Goal: Task Accomplishment & Management: Use online tool/utility

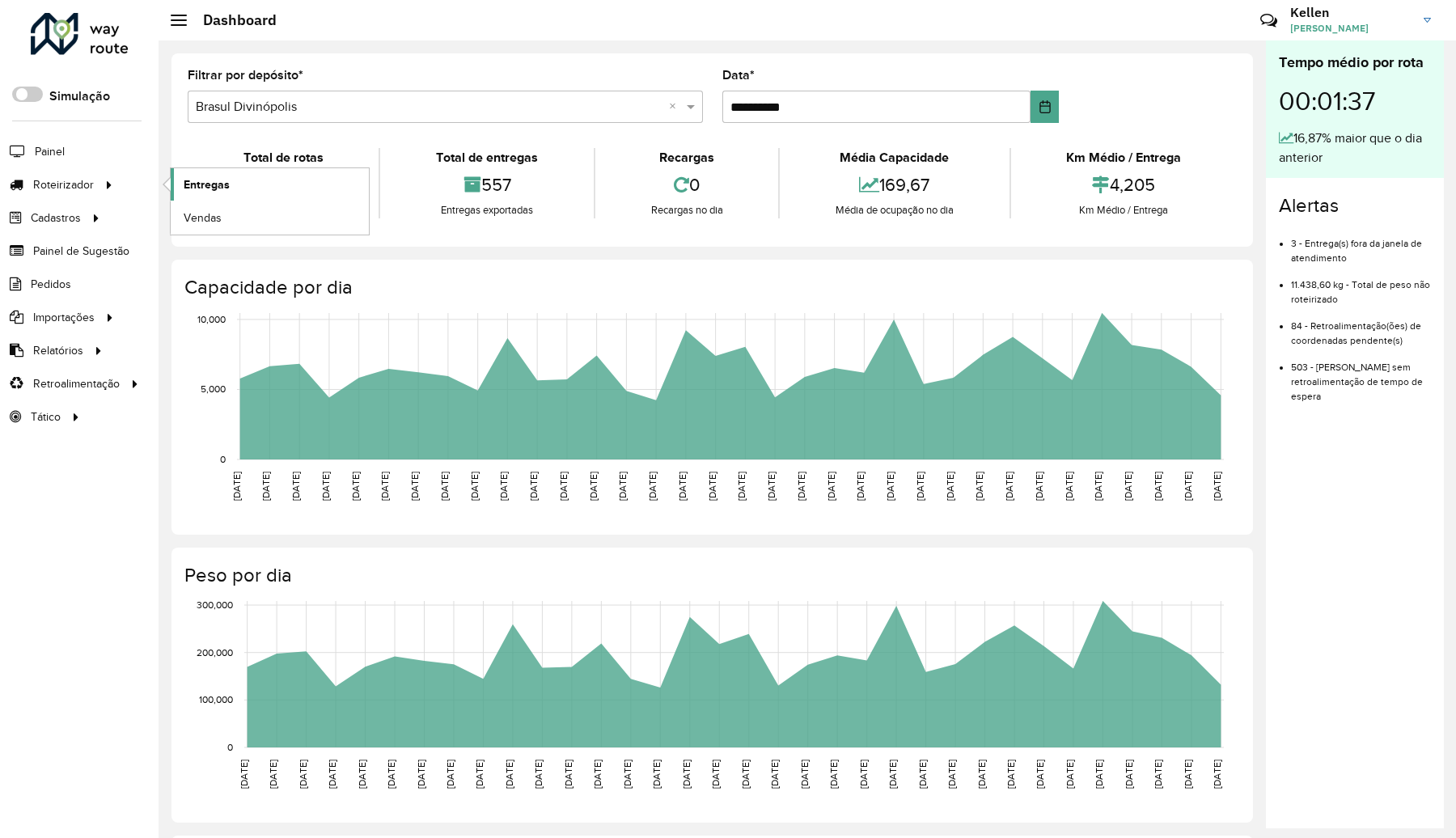
click at [223, 178] on span "Entregas" at bounding box center [207, 185] width 46 height 17
click at [240, 182] on link "Entregas" at bounding box center [269, 184] width 198 height 32
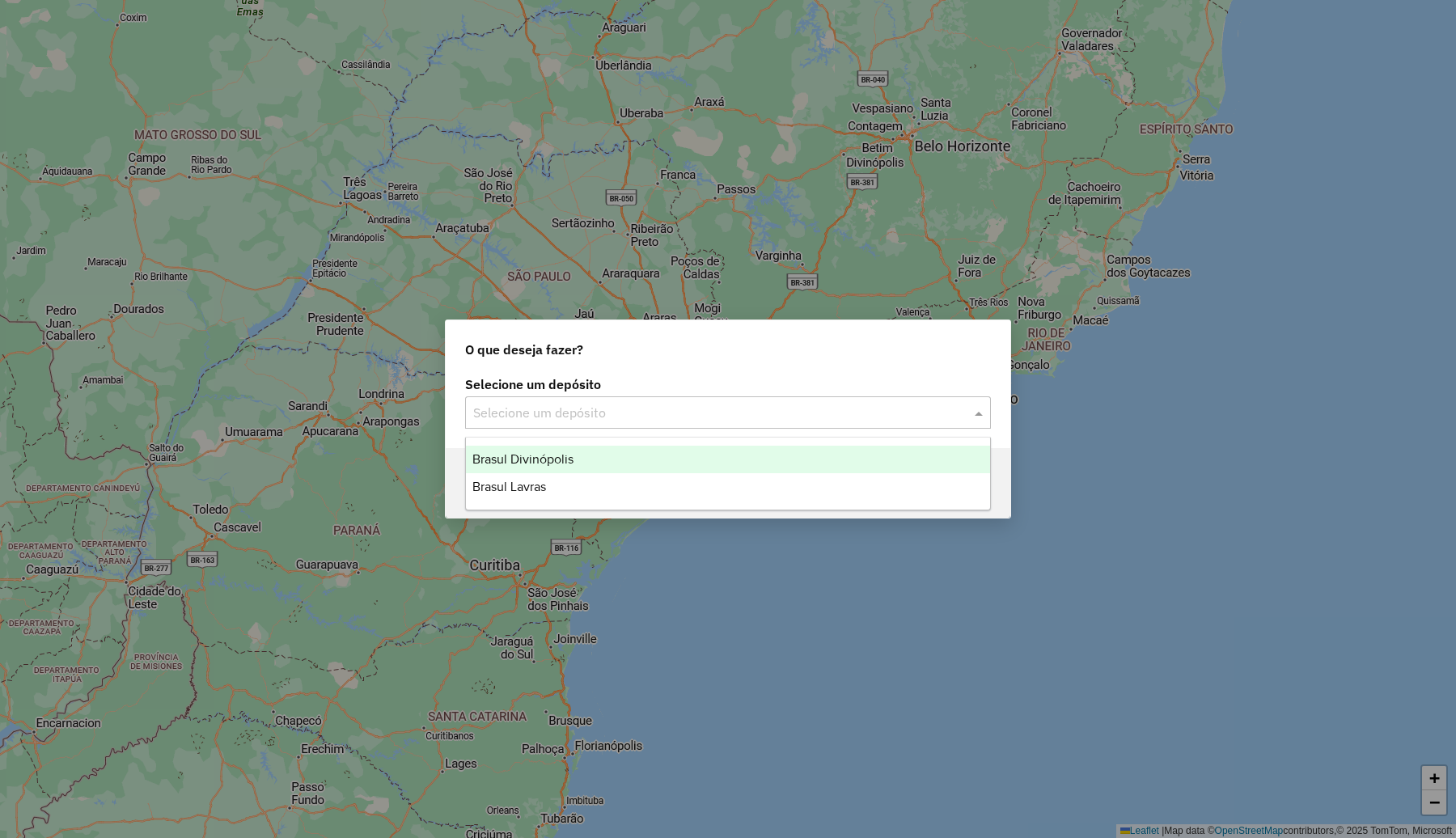
click at [644, 419] on input "text" at bounding box center [712, 413] width 477 height 19
click at [564, 454] on span "Brasul Divinópolis" at bounding box center [523, 459] width 101 height 14
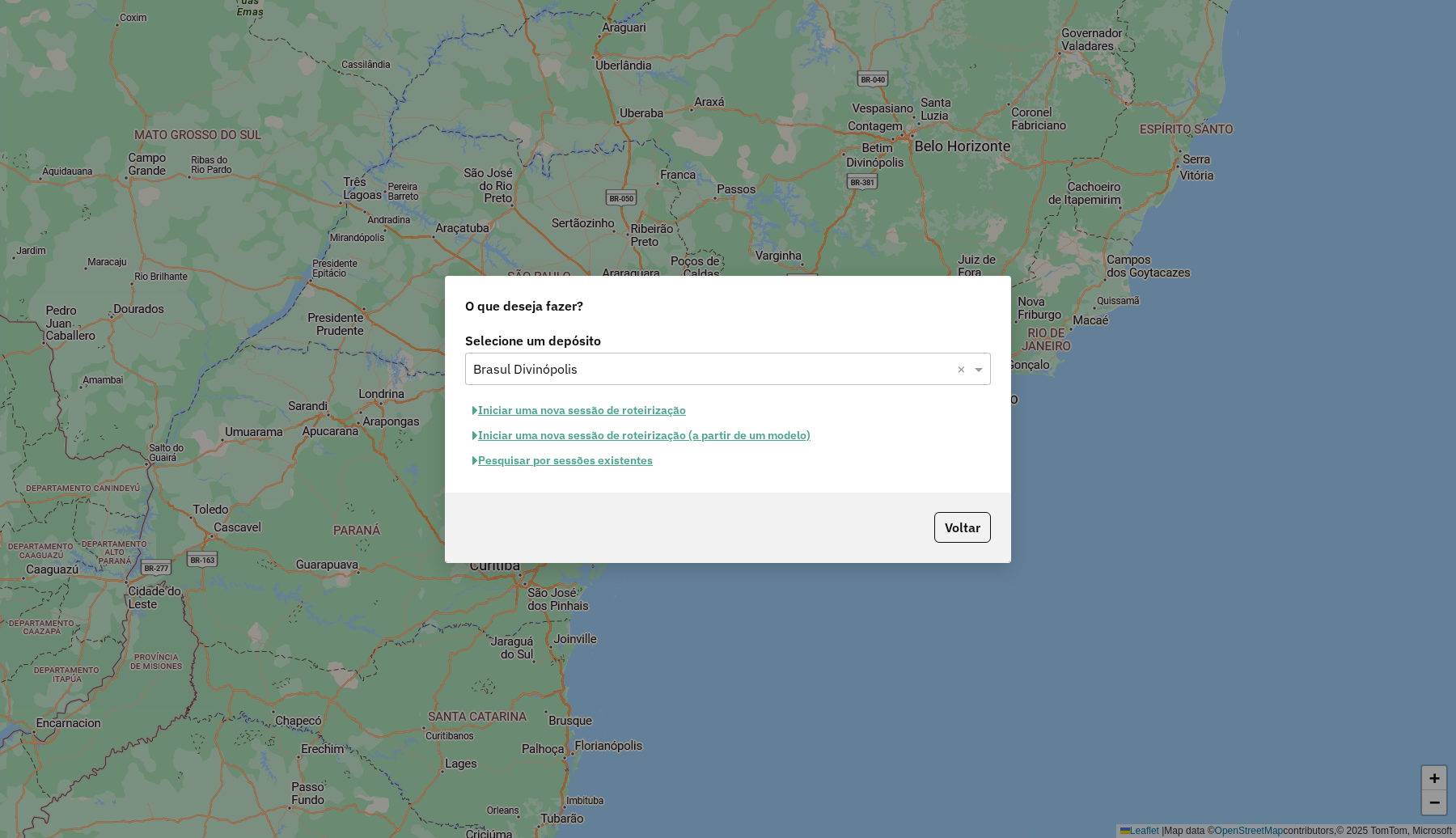
click at [548, 461] on button "Pesquisar por sessões existentes" at bounding box center [562, 461] width 195 height 25
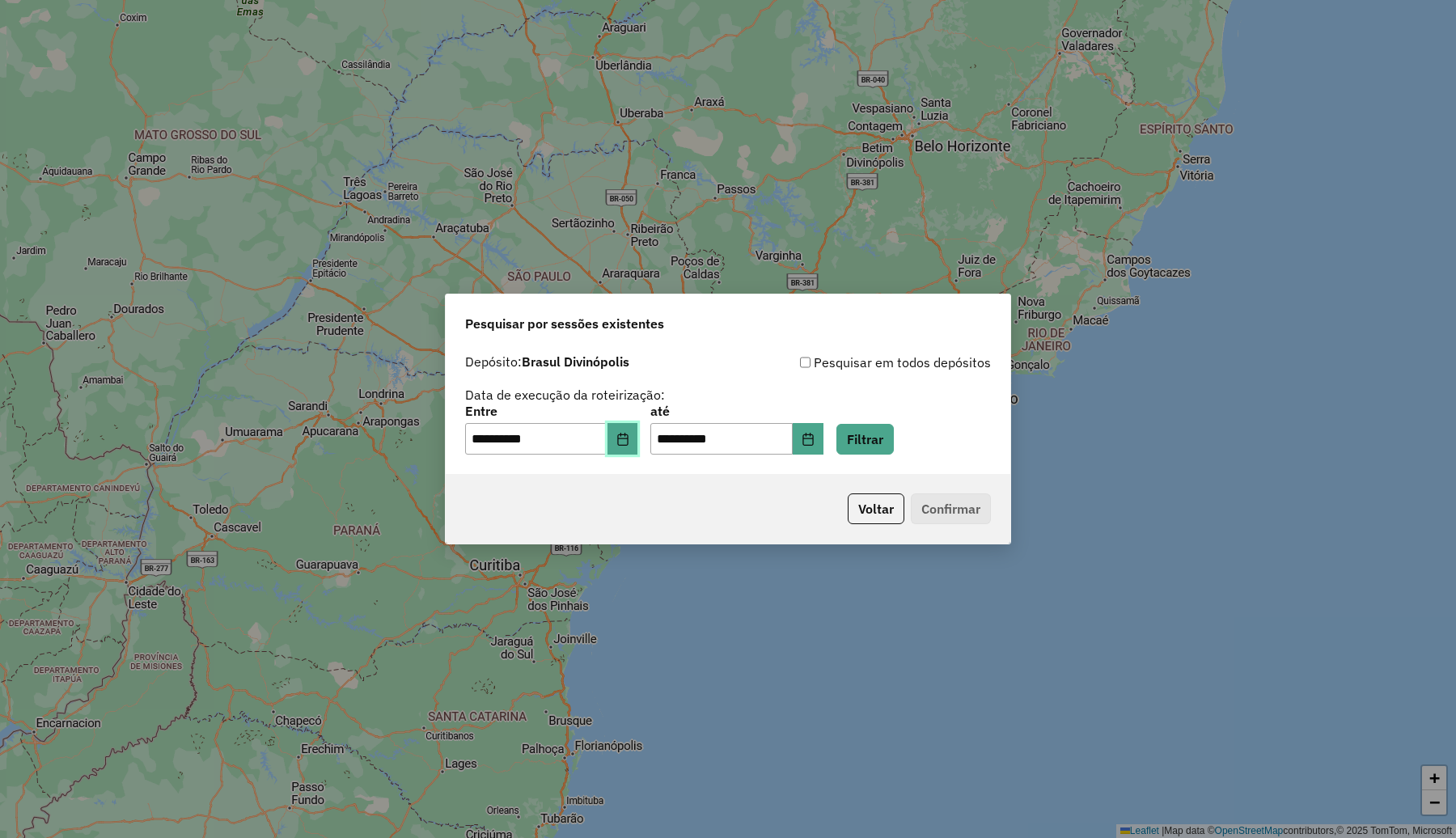
click at [629, 425] on button "Choose Date" at bounding box center [623, 439] width 30 height 32
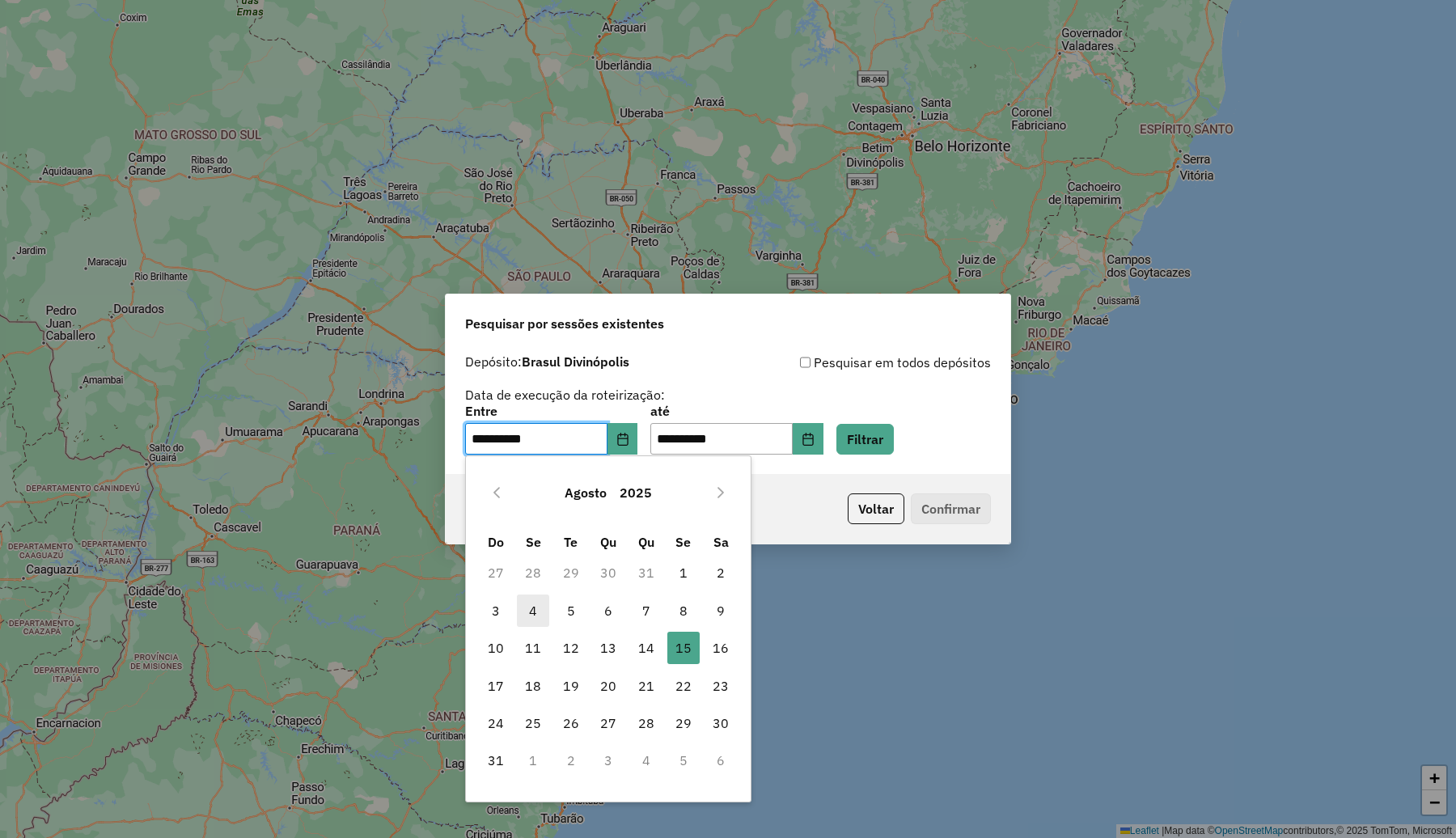
click at [528, 604] on span "4" at bounding box center [533, 611] width 32 height 32
type input "**********"
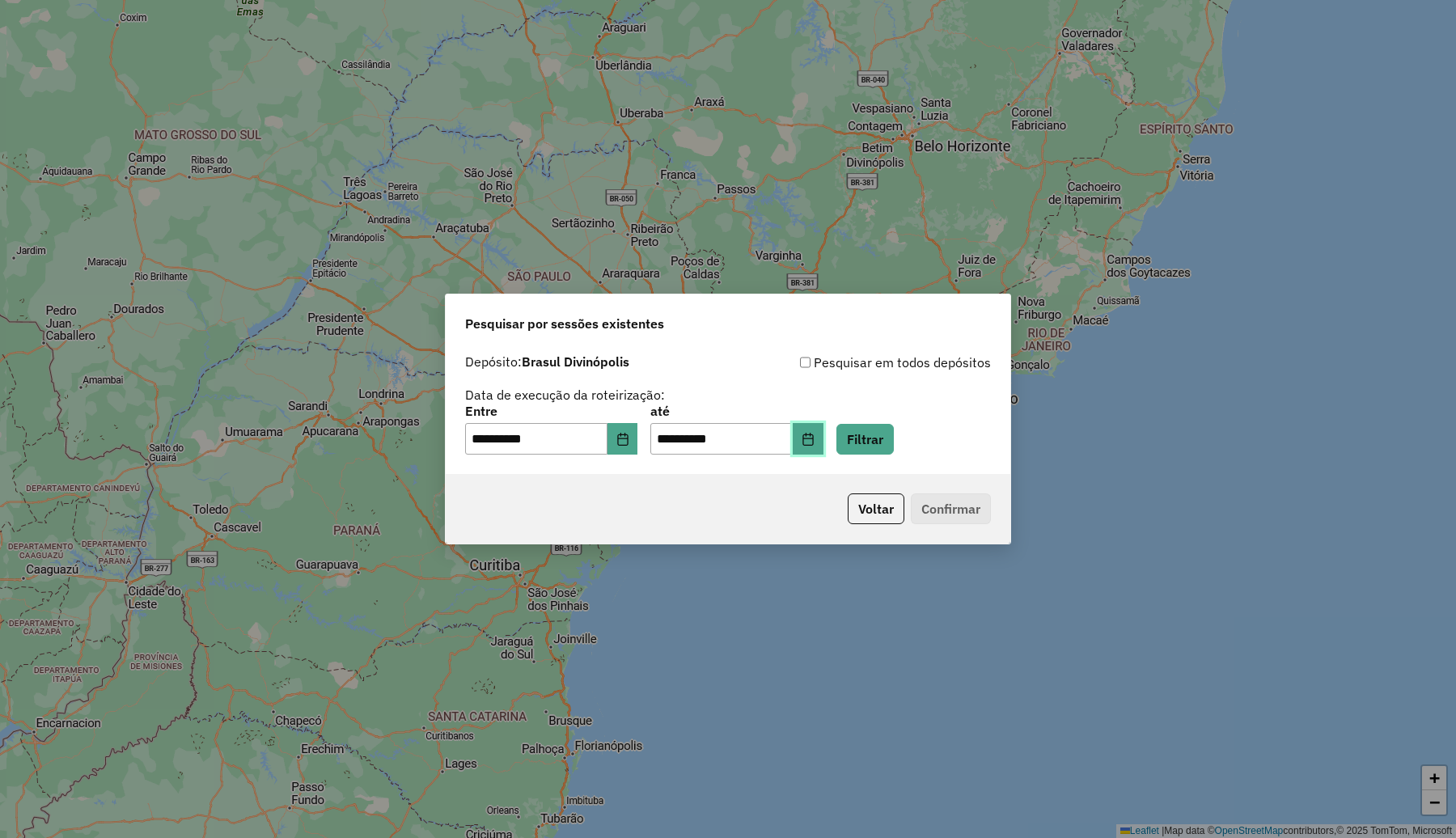
click at [814, 438] on icon "Choose Date" at bounding box center [807, 439] width 13 height 13
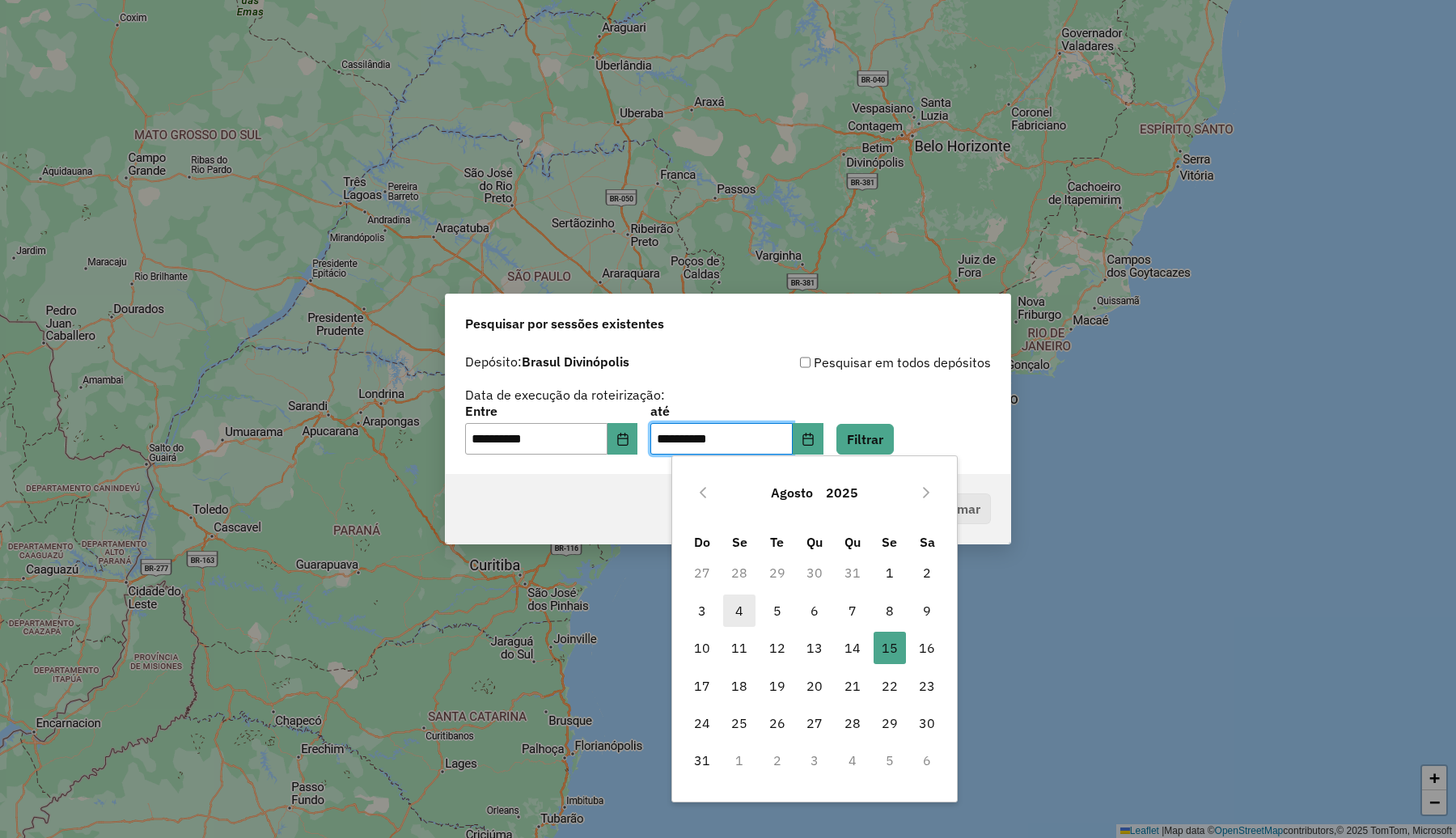
click at [741, 603] on span "4" at bounding box center [739, 611] width 32 height 32
type input "**********"
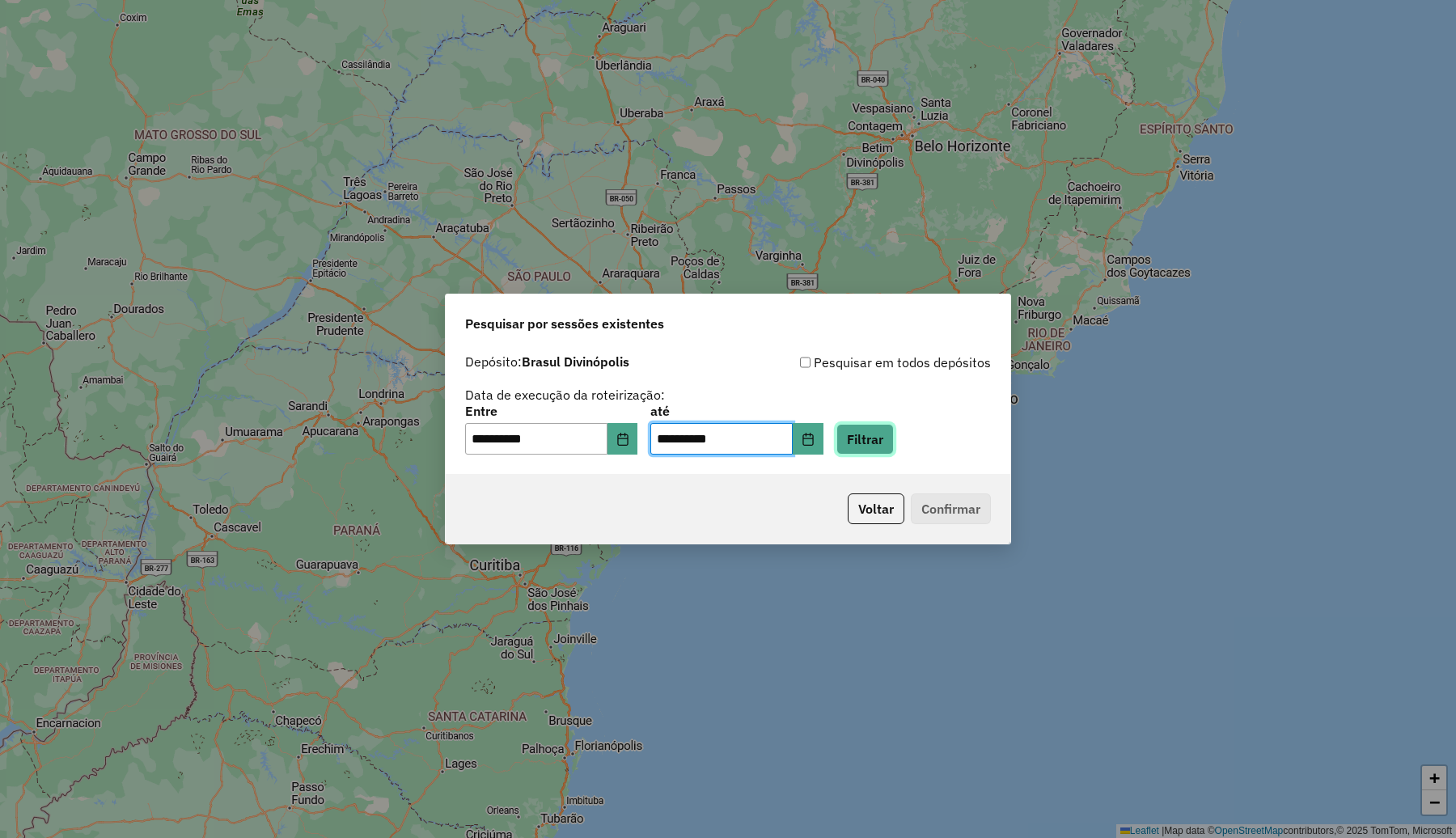
click at [893, 438] on button "Filtrar" at bounding box center [865, 439] width 57 height 30
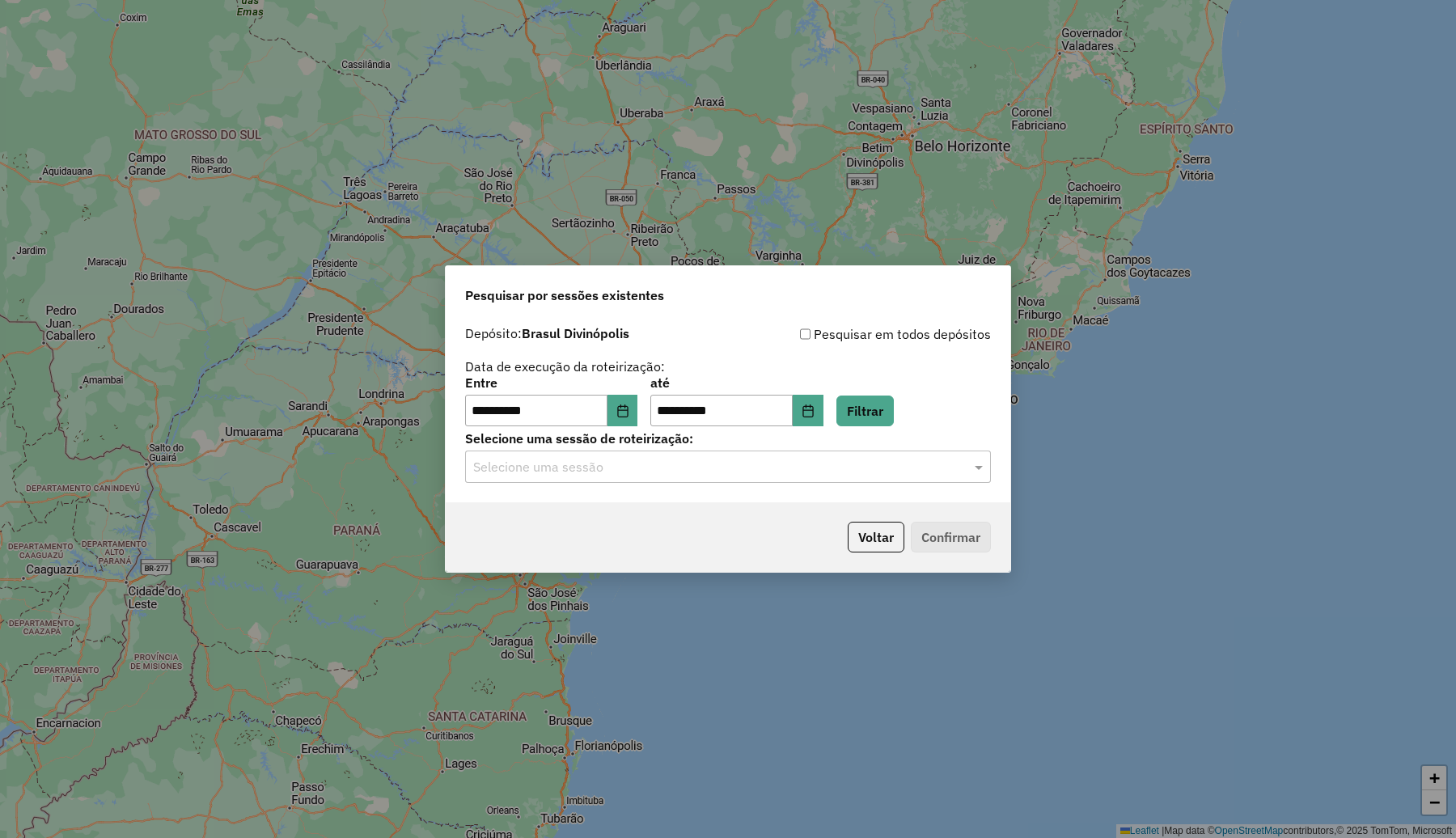
click at [725, 469] on input "text" at bounding box center [712, 468] width 477 height 19
click at [636, 514] on div "974138 - 04/08/2025 18:59" at bounding box center [727, 514] width 524 height 28
click at [979, 539] on button "Confirmar" at bounding box center [950, 537] width 80 height 30
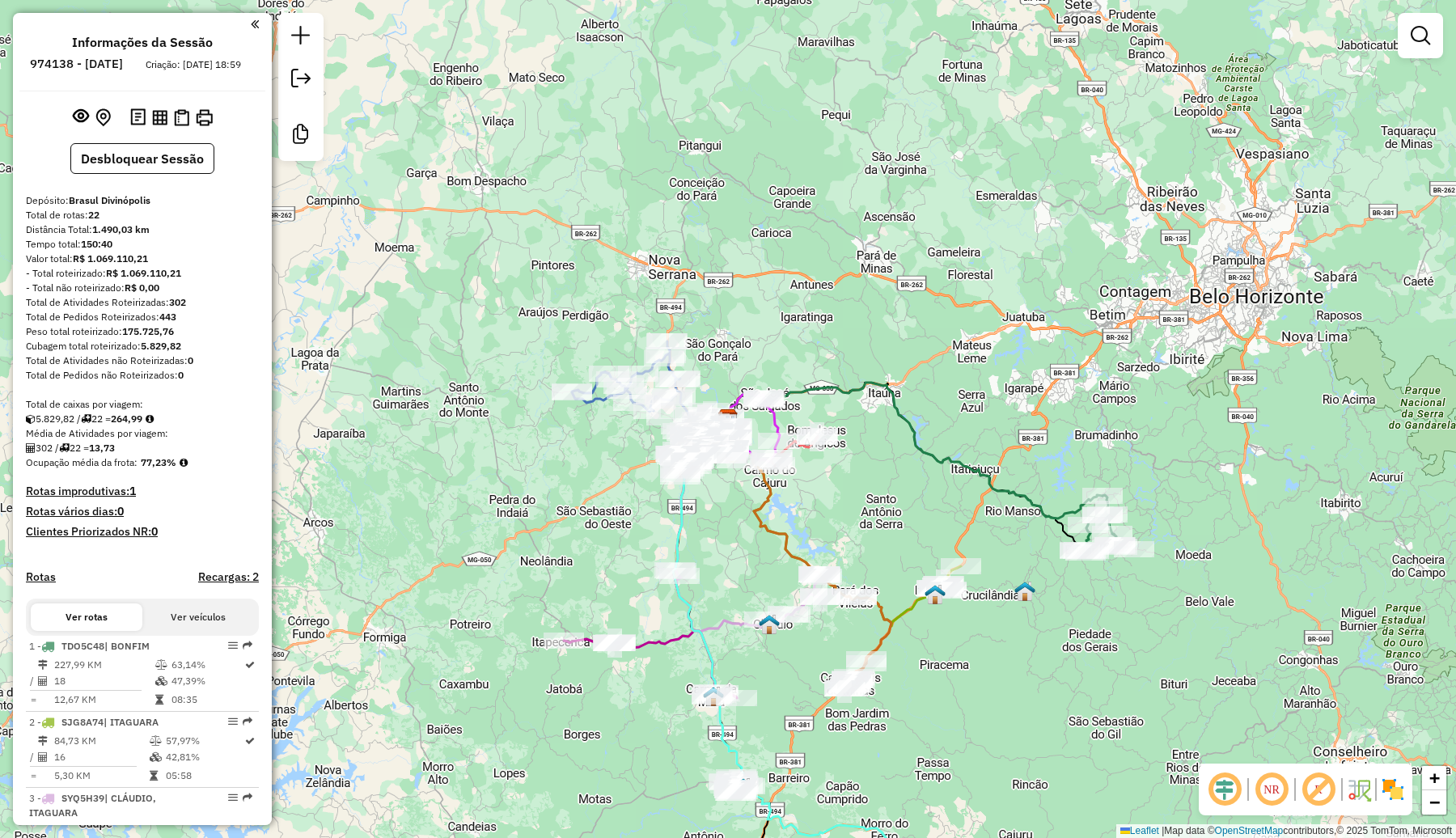
click at [1392, 786] on img at bounding box center [1393, 789] width 26 height 26
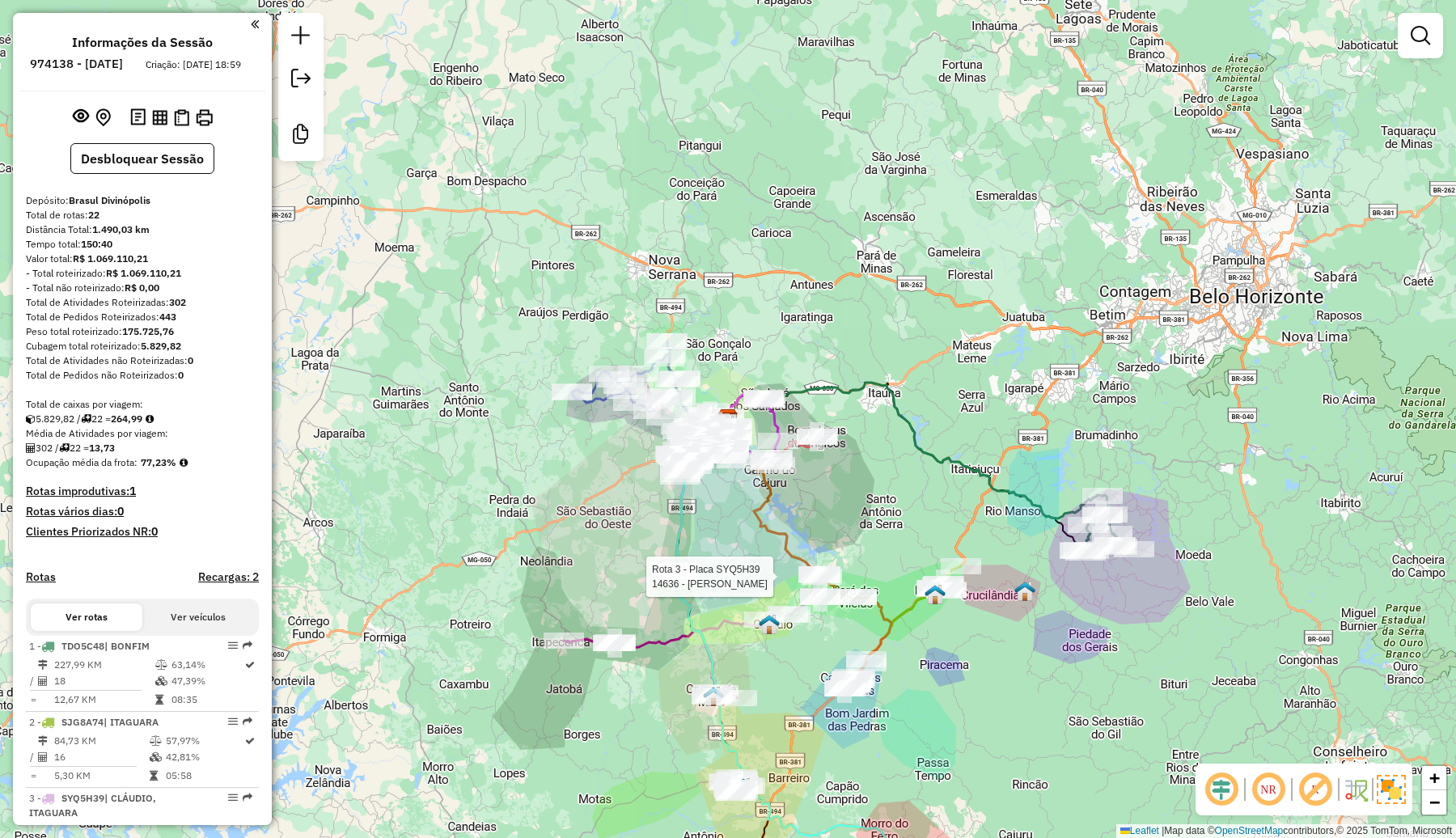
select select "**********"
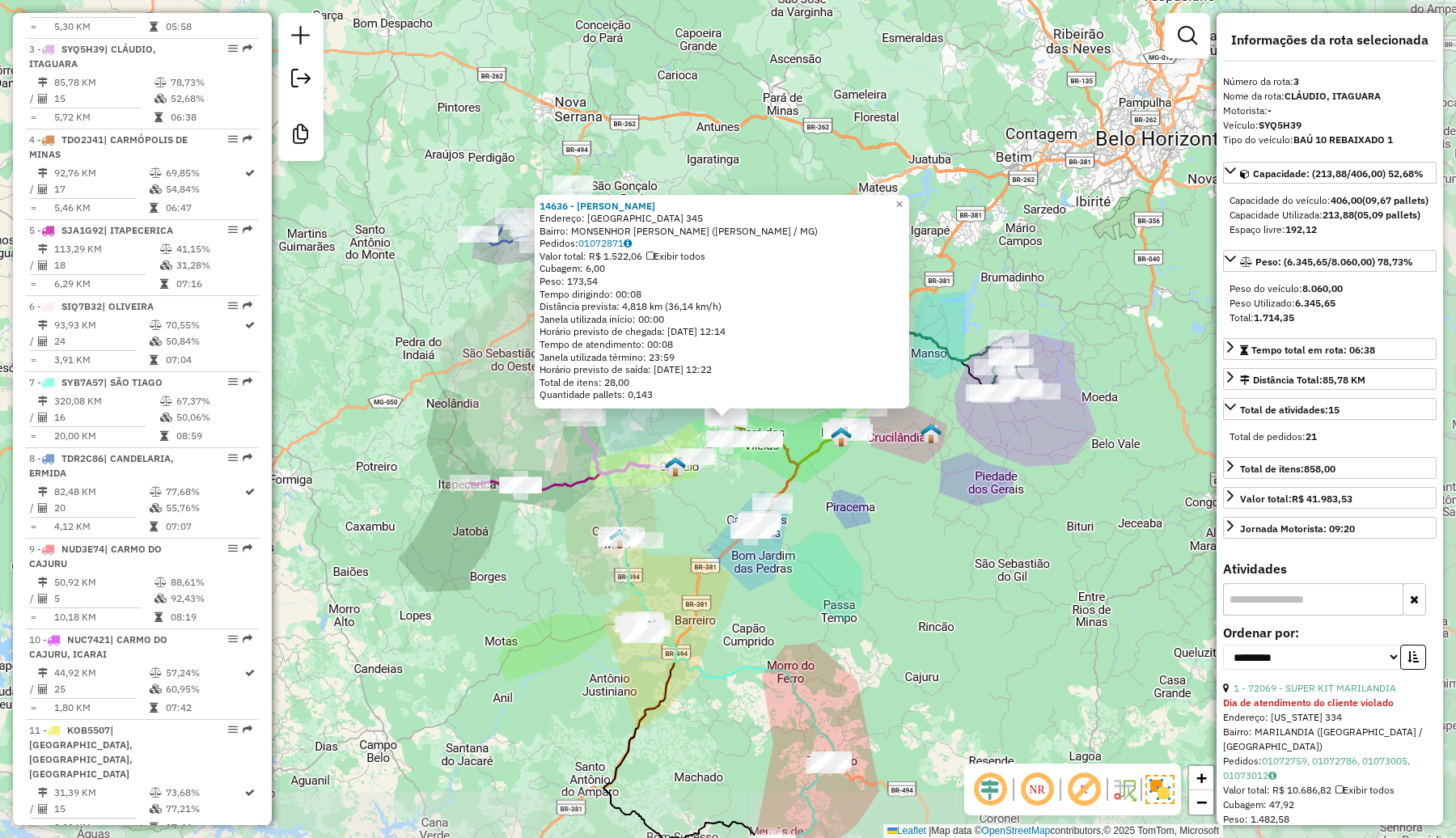
scroll to position [790, 0]
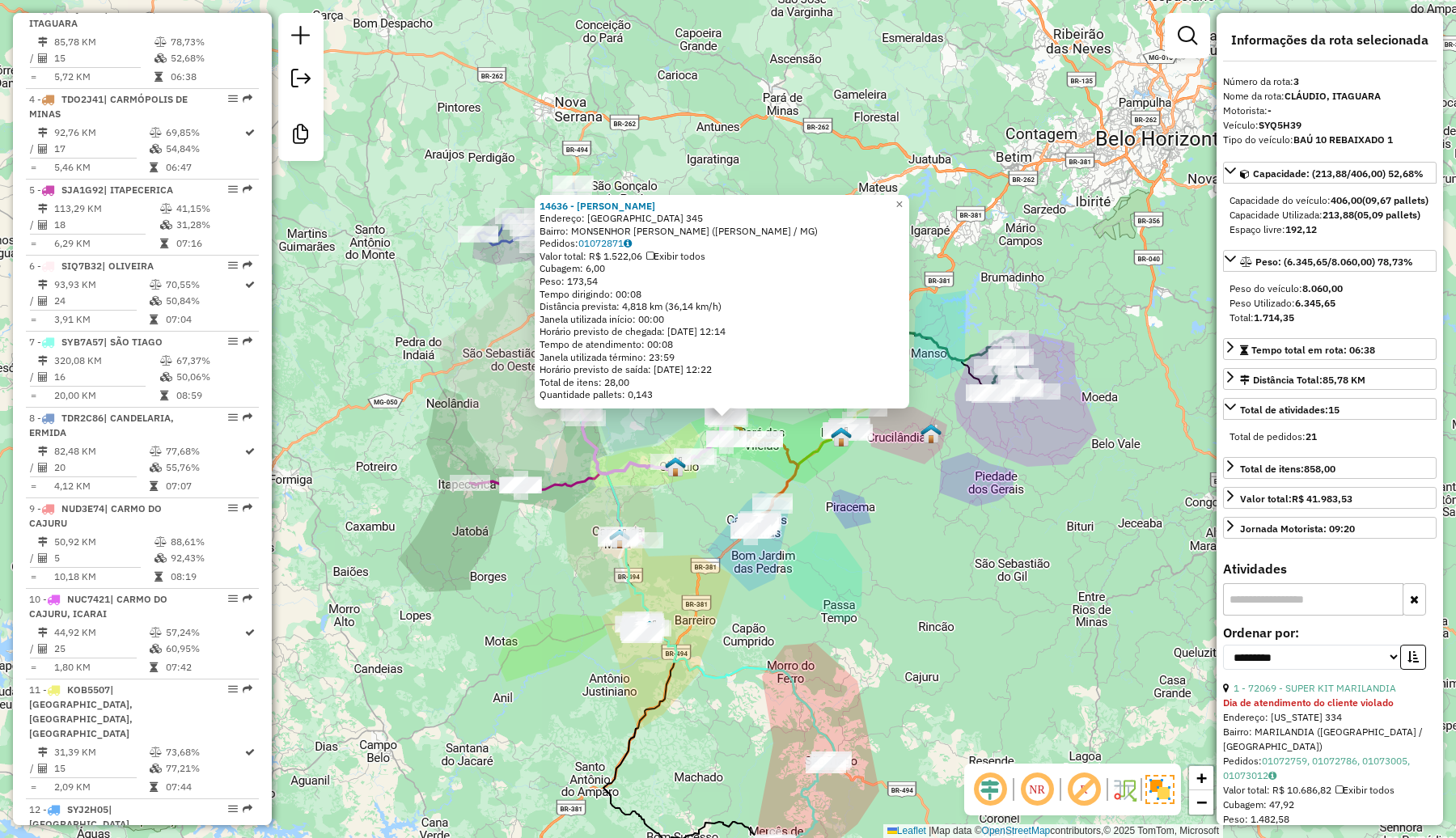
click at [724, 510] on div "14636 - NARAYANE RODRIGUES D Endereço: DIVINOPOLIS 345 Bairro: MONSENHOR JOAO A…" at bounding box center [728, 419] width 1456 height 838
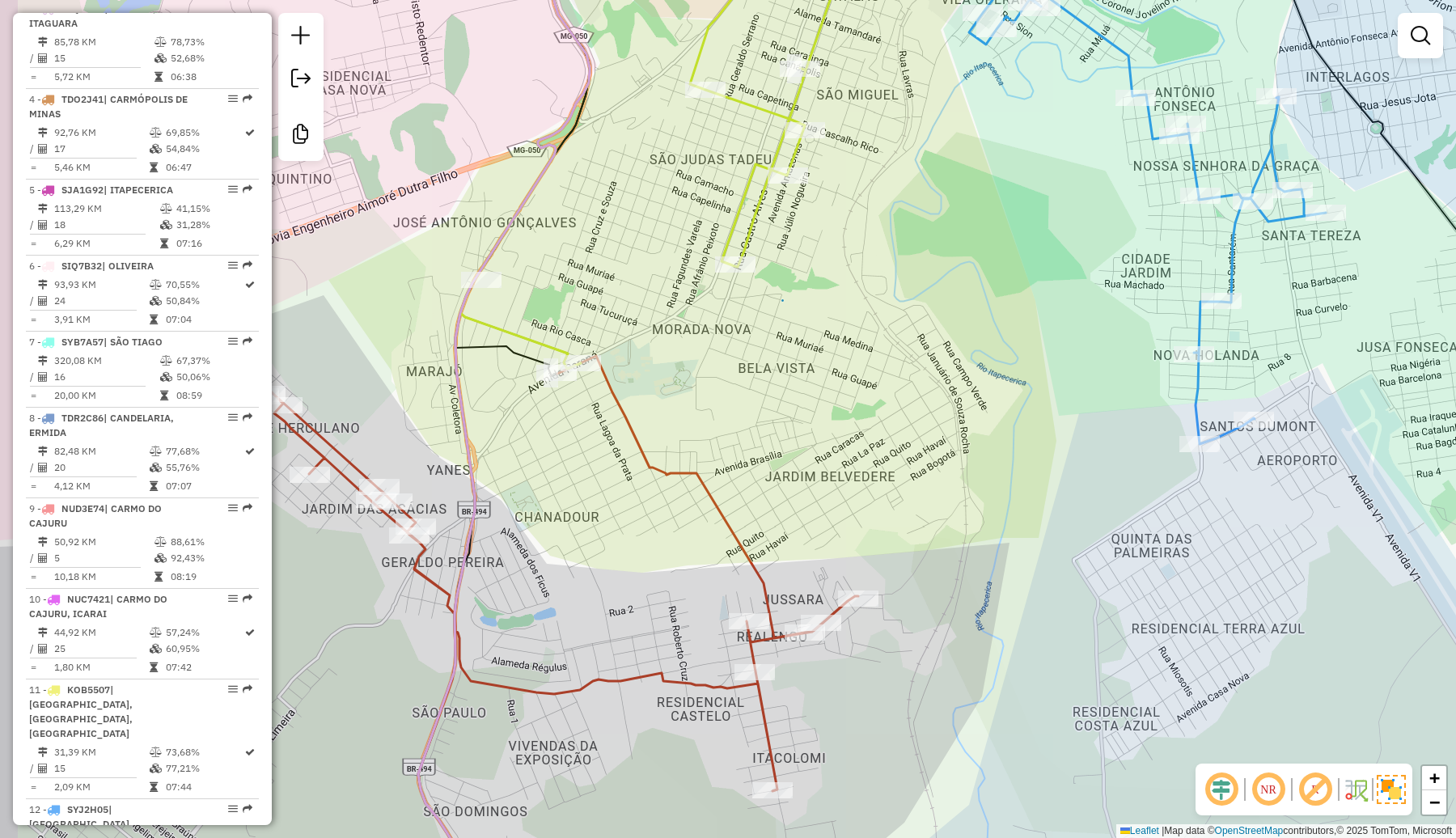
drag, startPoint x: 709, startPoint y: 417, endPoint x: 770, endPoint y: 419, distance: 61.0
click at [767, 419] on div "Janela de atendimento Grade de atendimento Capacidade Transportadoras Veículos …" at bounding box center [728, 419] width 1456 height 838
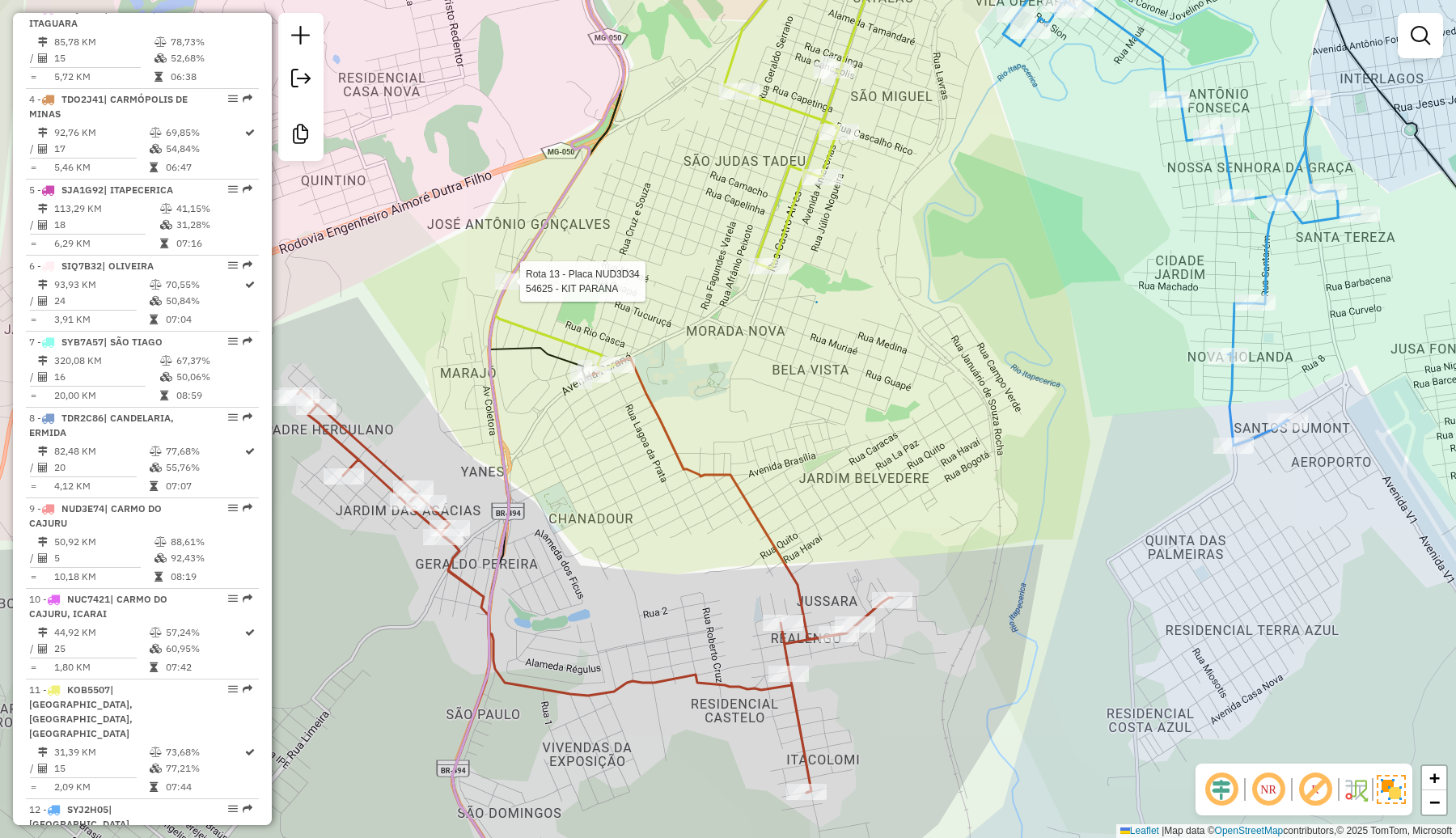
click at [530, 289] on div at bounding box center [515, 281] width 40 height 16
select select "**********"
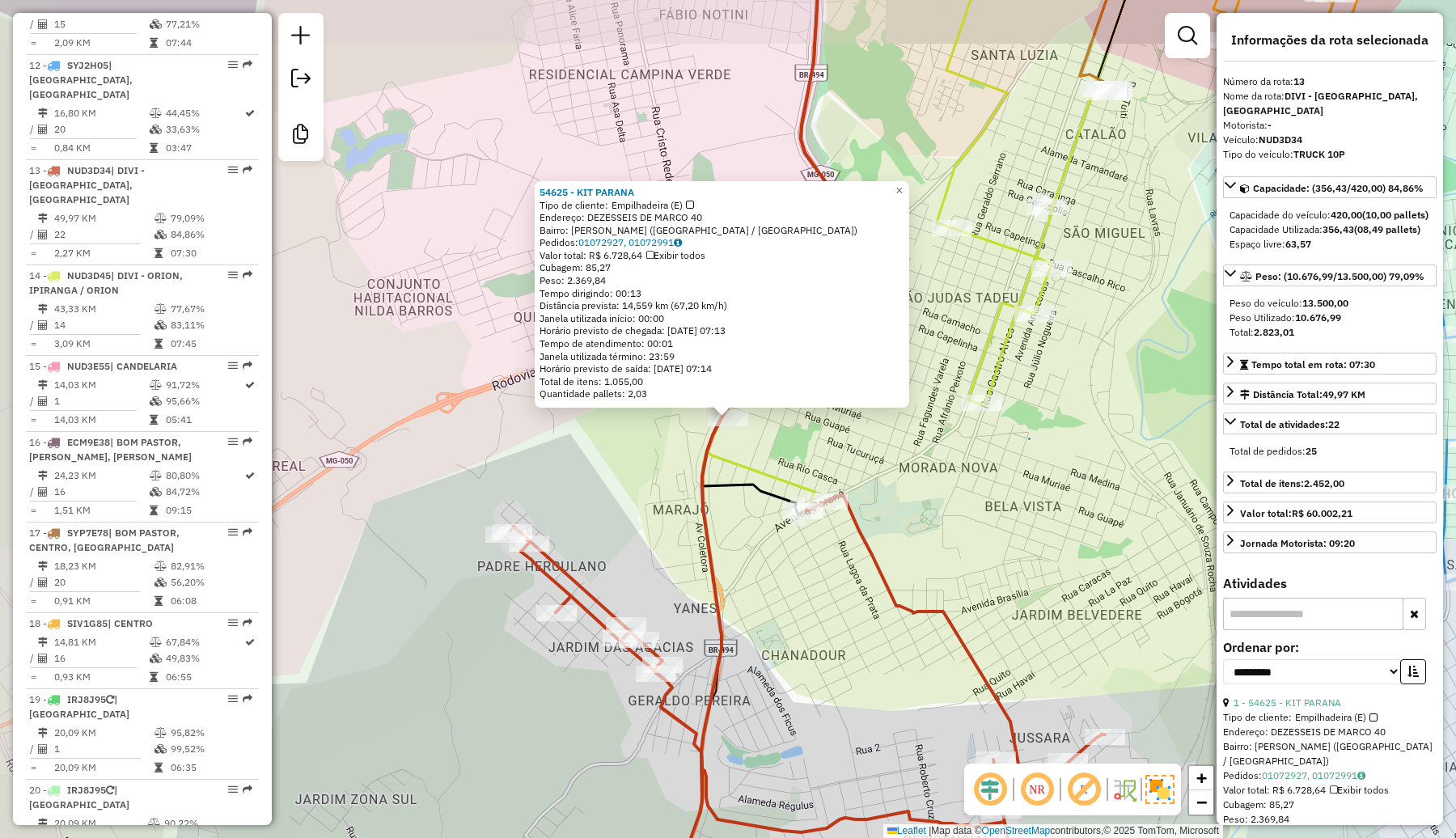
scroll to position [1668, 0]
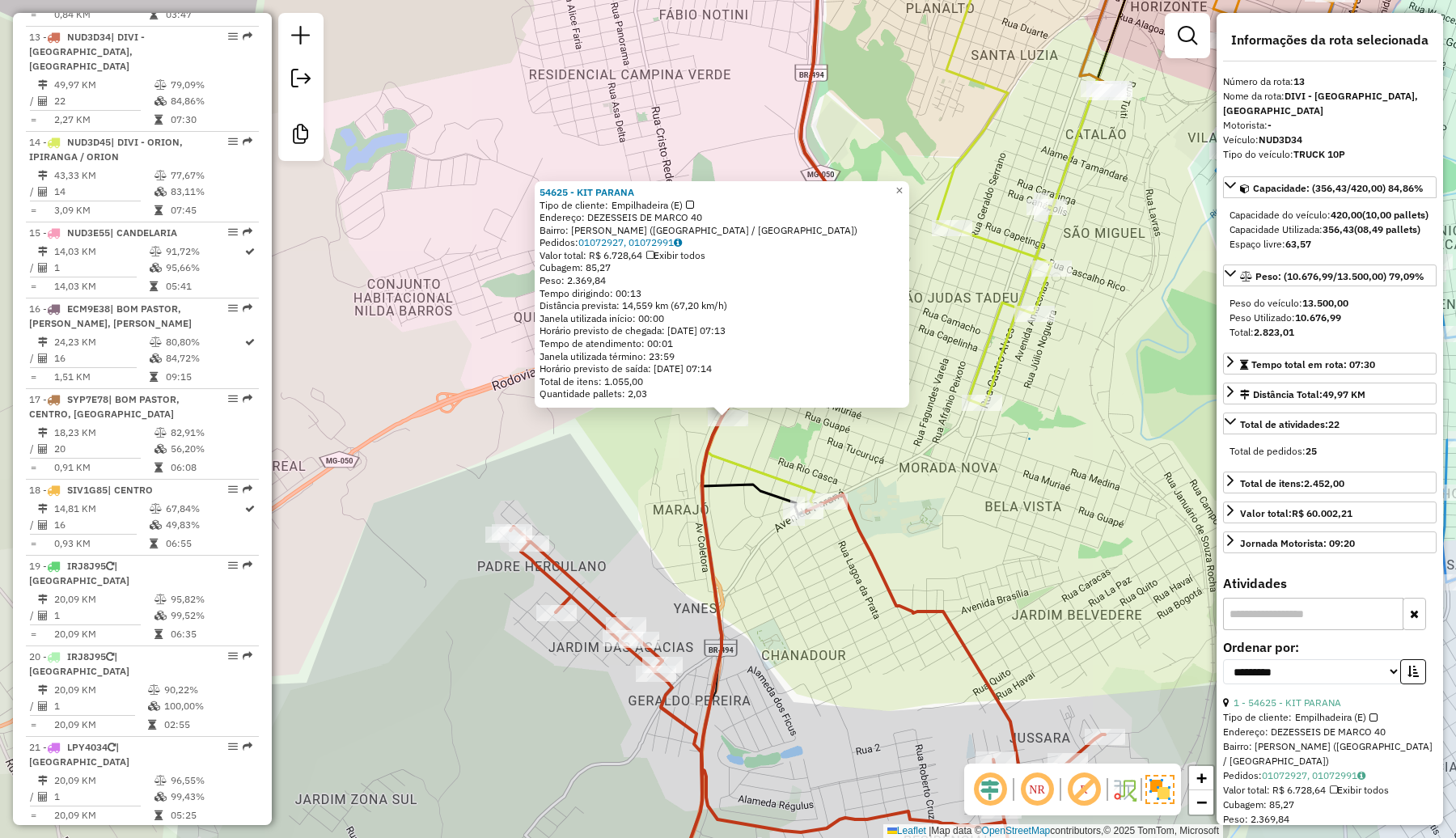
click at [765, 619] on div "54625 - KIT PARANA Tipo de cliente: Empilhadeira (E) Endereço: DEZESSEIS DE MAR…" at bounding box center [728, 419] width 1456 height 838
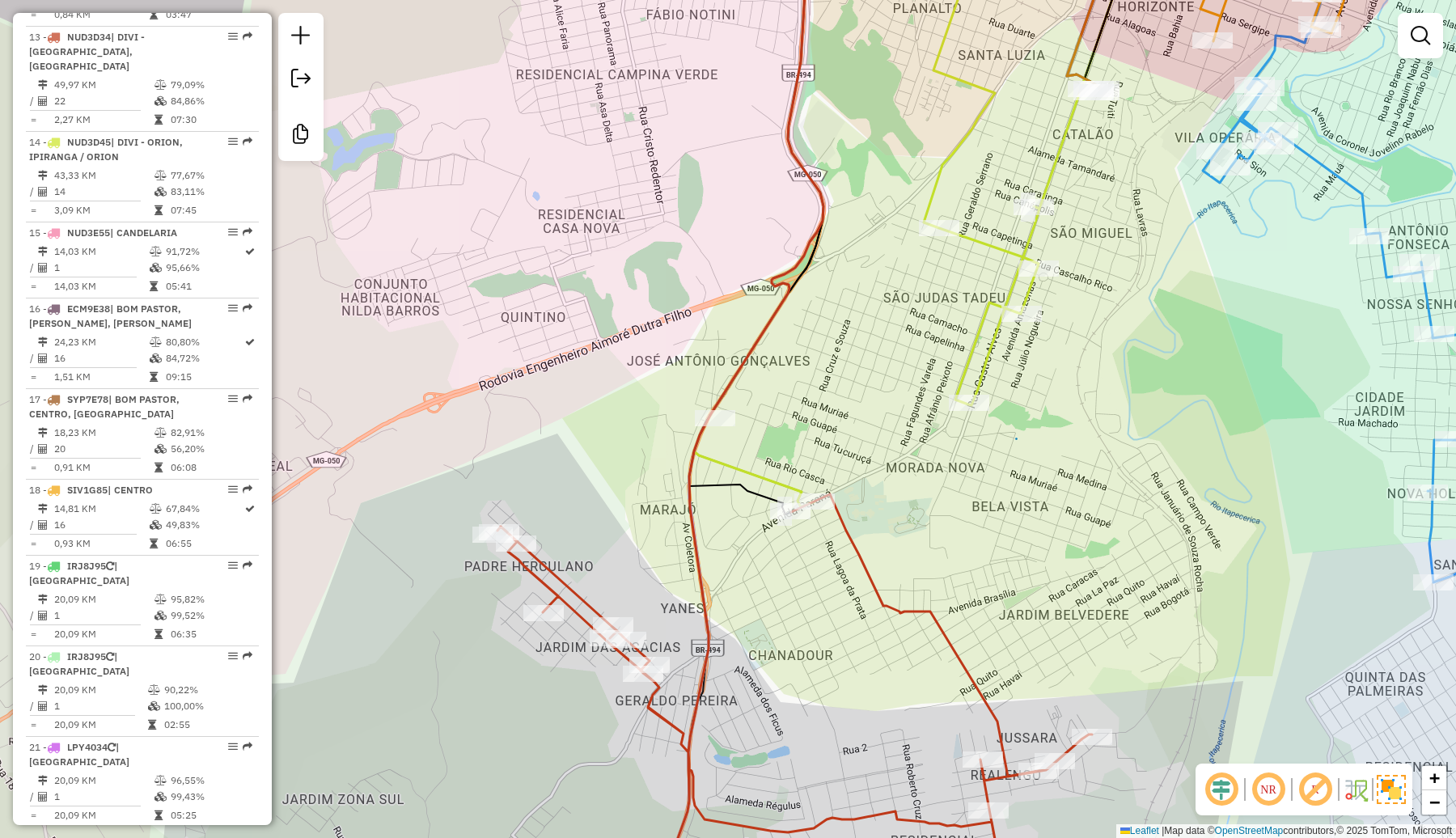
drag, startPoint x: 963, startPoint y: 543, endPoint x: 926, endPoint y: 551, distance: 37.9
click at [926, 551] on div "Janela de atendimento Grade de atendimento Capacidade Transportadoras Veículos …" at bounding box center [728, 419] width 1456 height 838
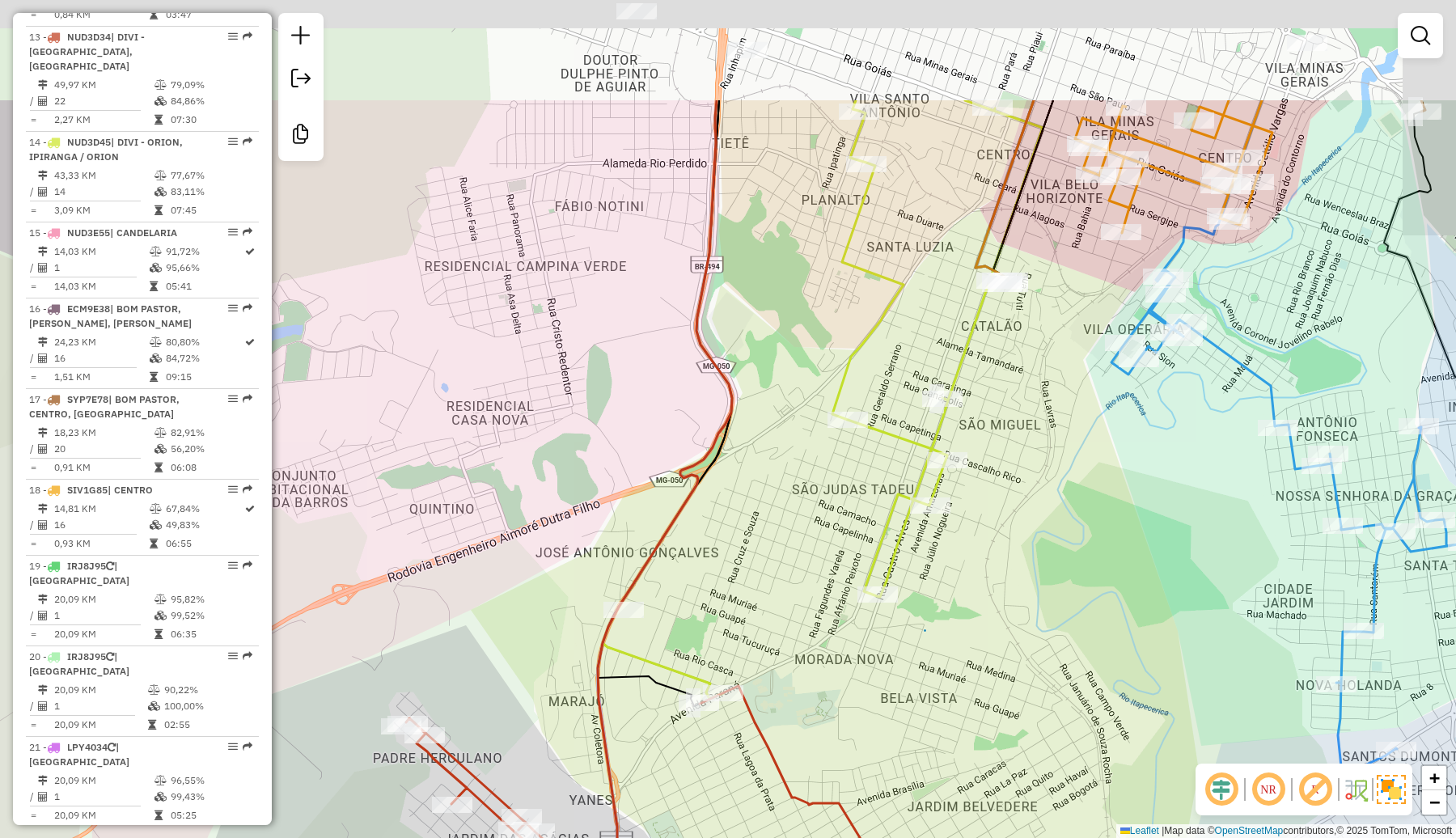
drag, startPoint x: 1098, startPoint y: 318, endPoint x: 1031, endPoint y: 502, distance: 195.8
click at [1031, 502] on div "Janela de atendimento Grade de atendimento Capacidade Transportadoras Veículos …" at bounding box center [728, 419] width 1456 height 838
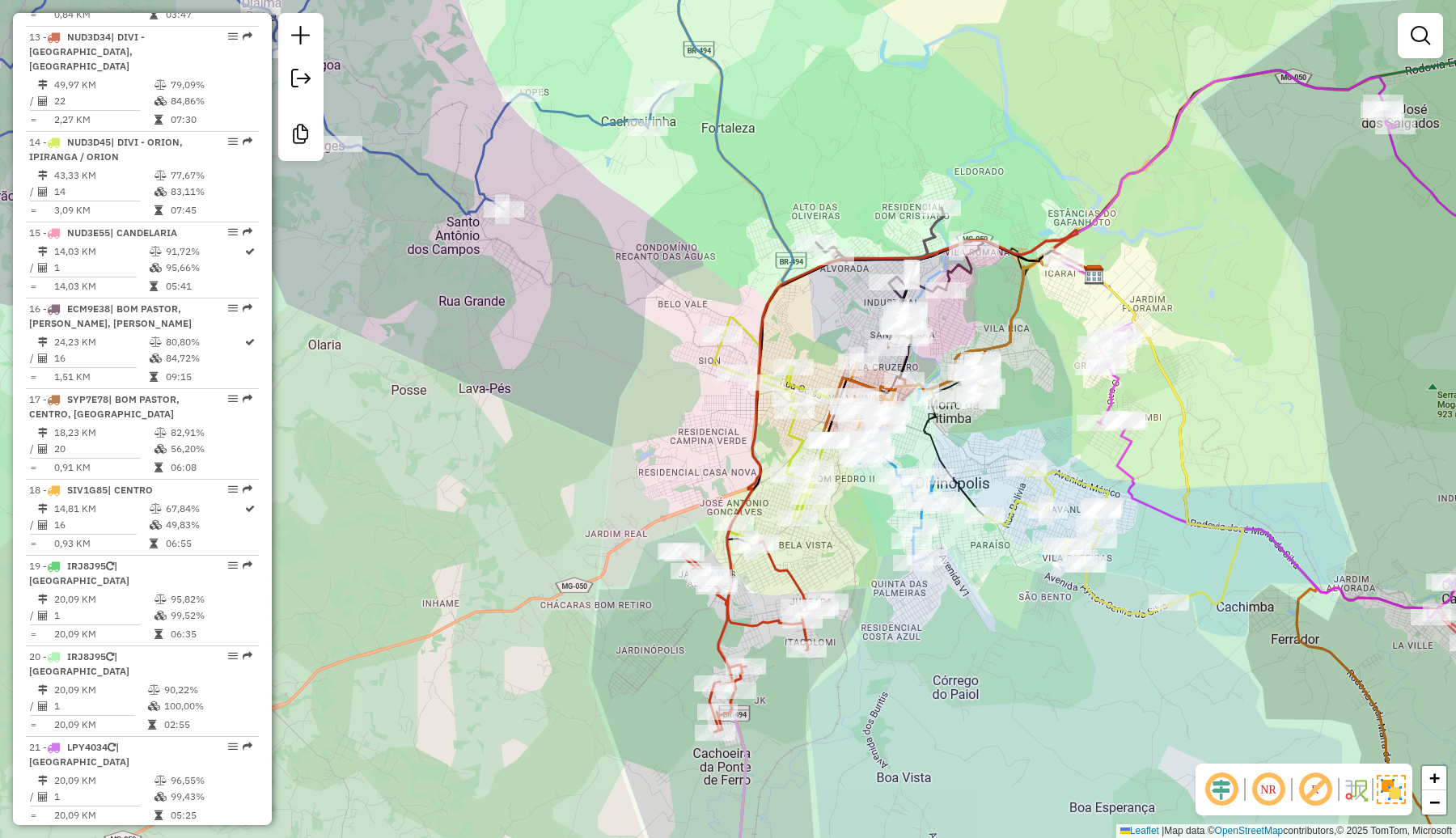
drag, startPoint x: 818, startPoint y: 245, endPoint x: 833, endPoint y: 298, distance: 55.1
click at [817, 317] on div "Janela de atendimento Grade de atendimento Capacidade Transportadoras Veículos …" at bounding box center [728, 419] width 1456 height 838
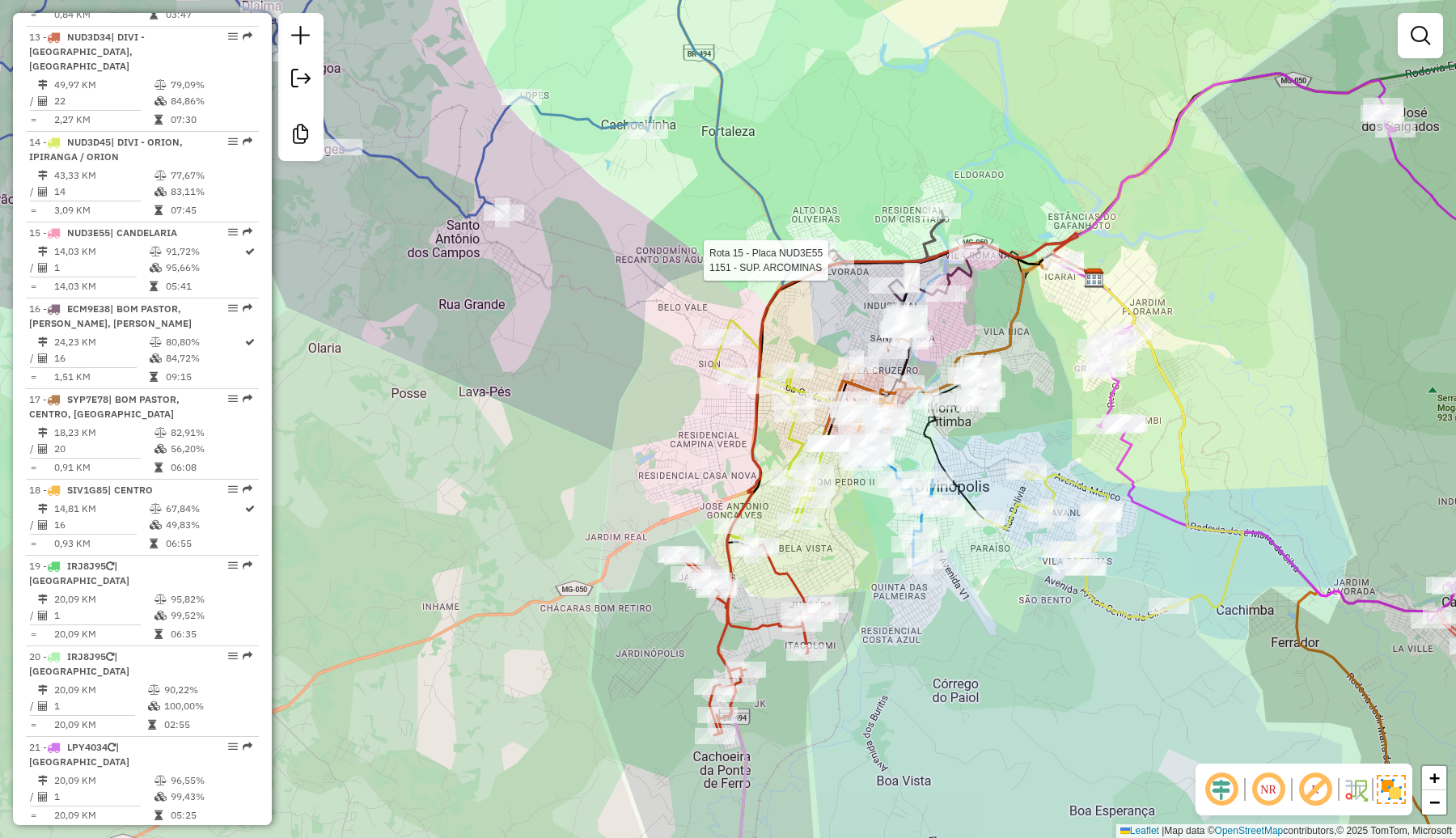
select select "**********"
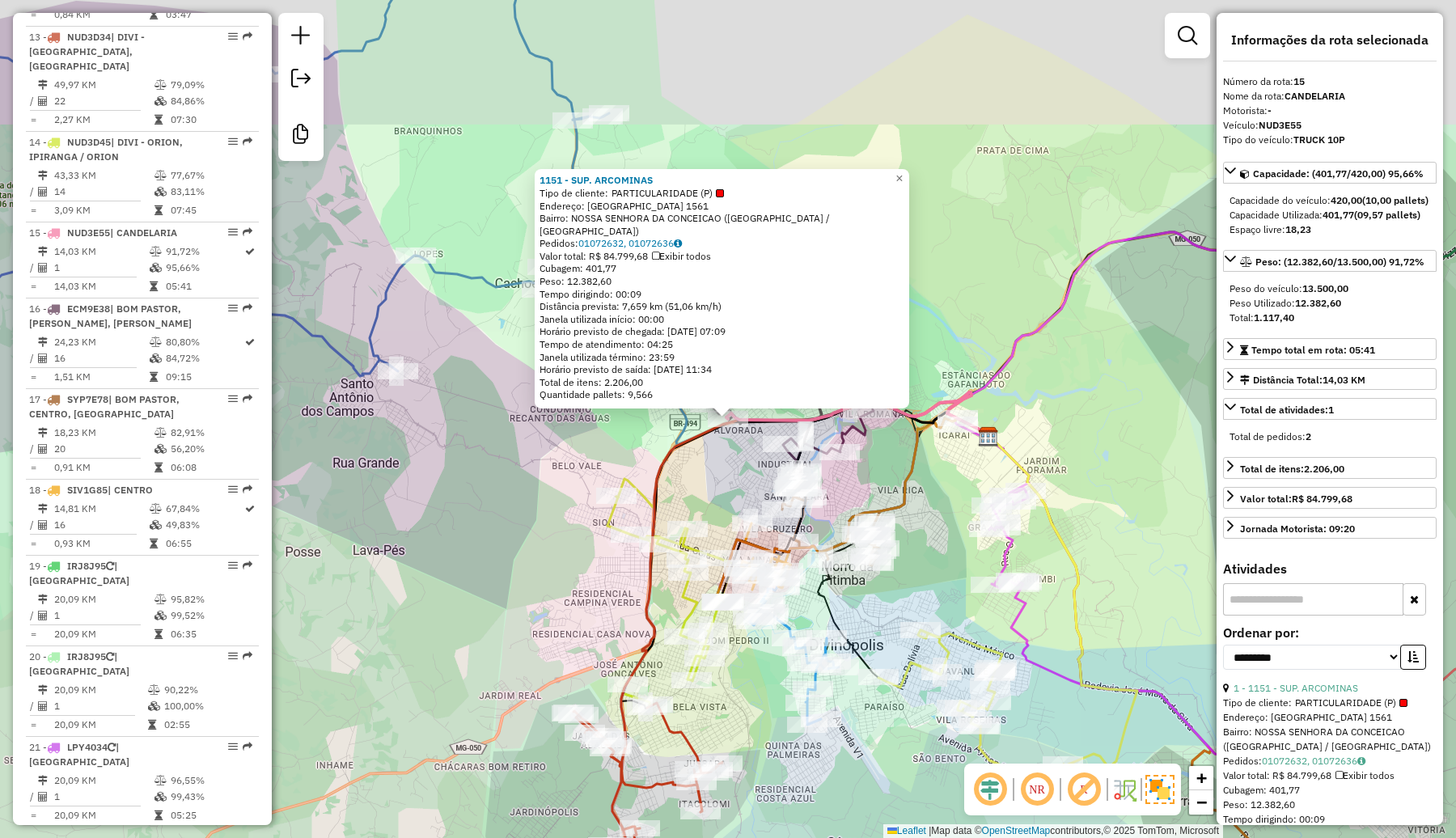
scroll to position [1703, 0]
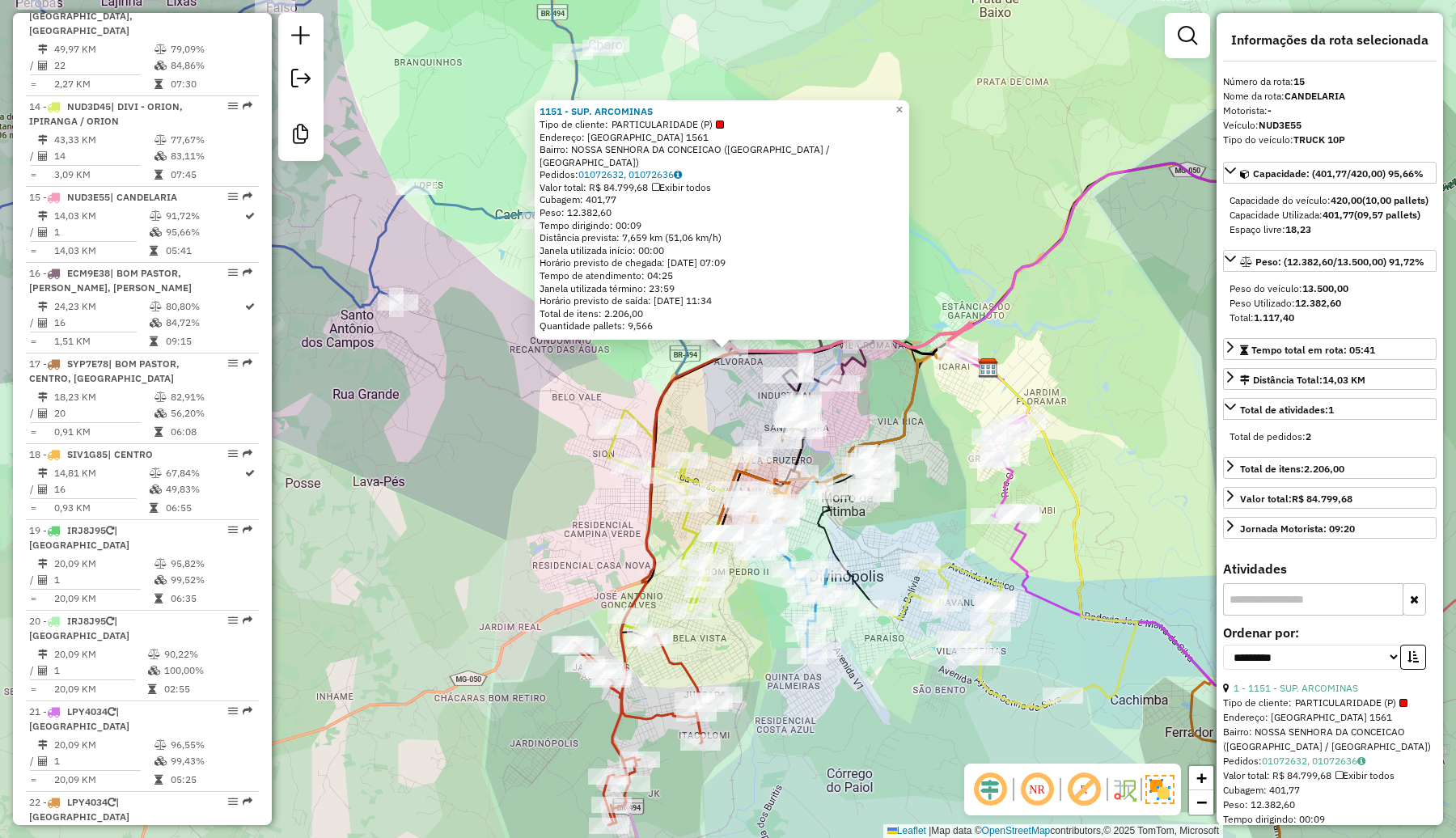
drag, startPoint x: 947, startPoint y: 593, endPoint x: 958, endPoint y: 391, distance: 202.3
click at [954, 413] on div "Rota 15 - Placa NUD3E55 1151 - SUP. ARCOMINAS 1151 - SUP. ARCOMINAS Tipo de cli…" at bounding box center [728, 419] width 1456 height 838
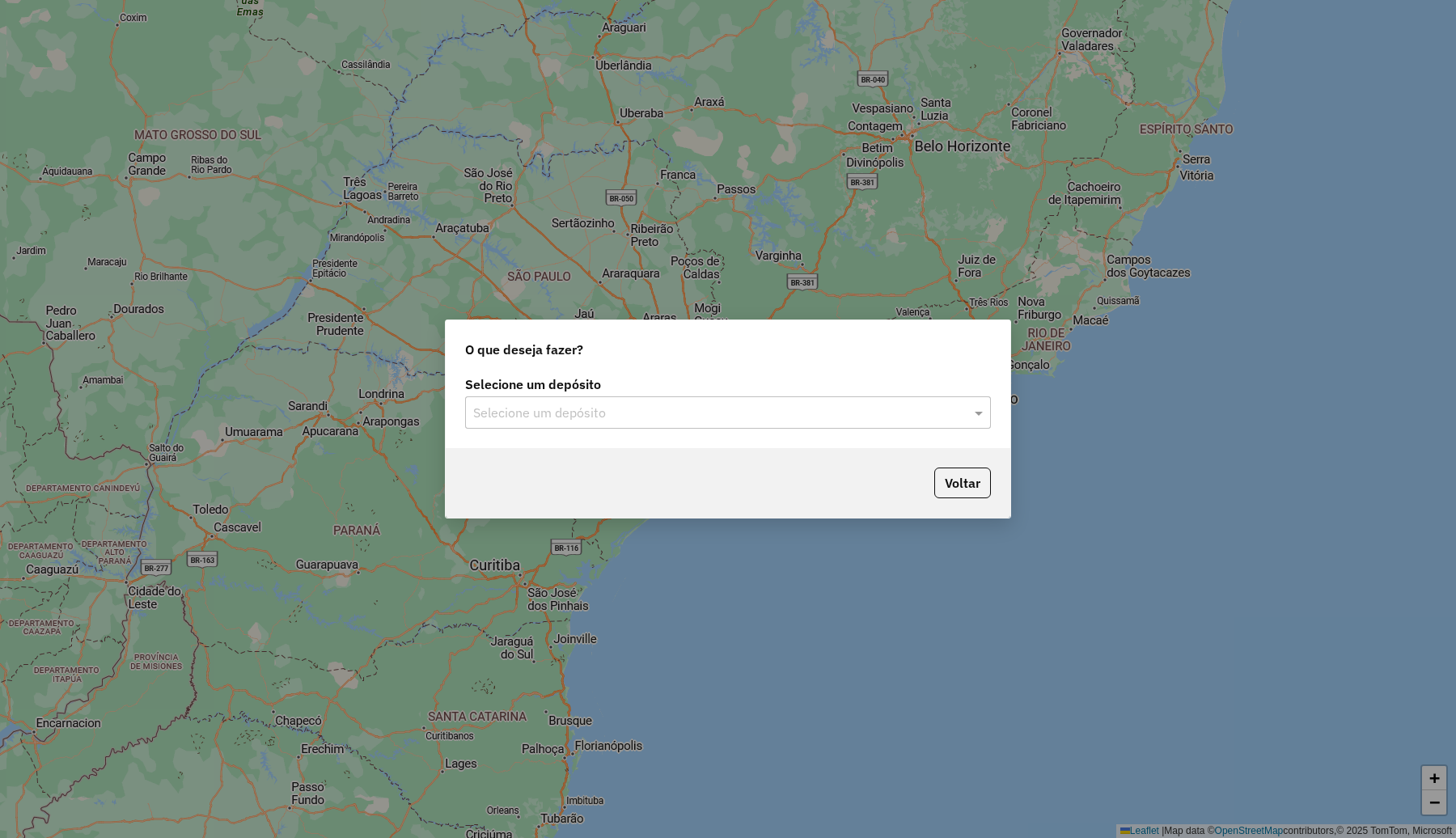
click at [609, 408] on input "text" at bounding box center [712, 413] width 477 height 19
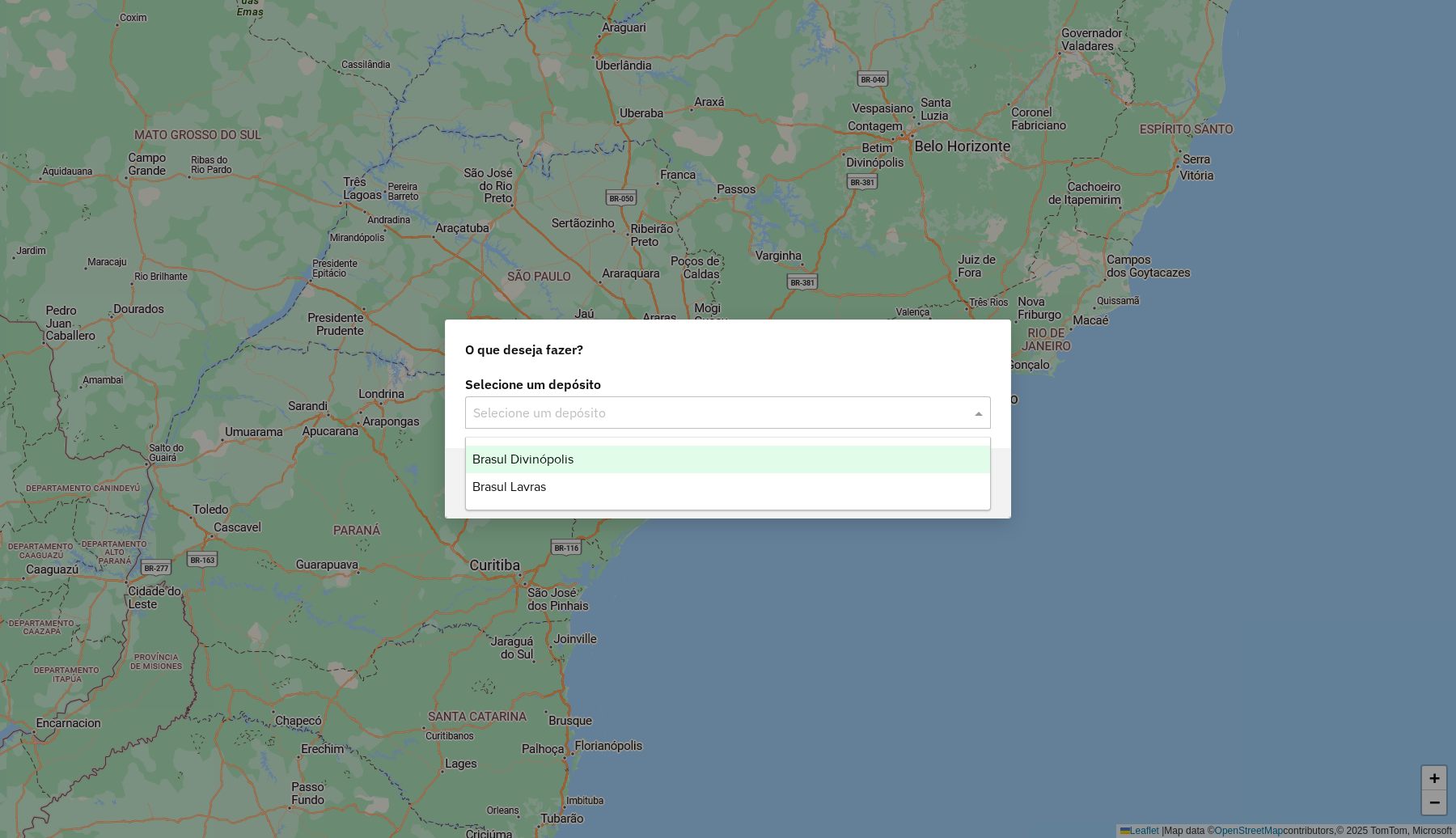
click at [591, 451] on div "Brasul Divinópolis" at bounding box center [727, 459] width 524 height 28
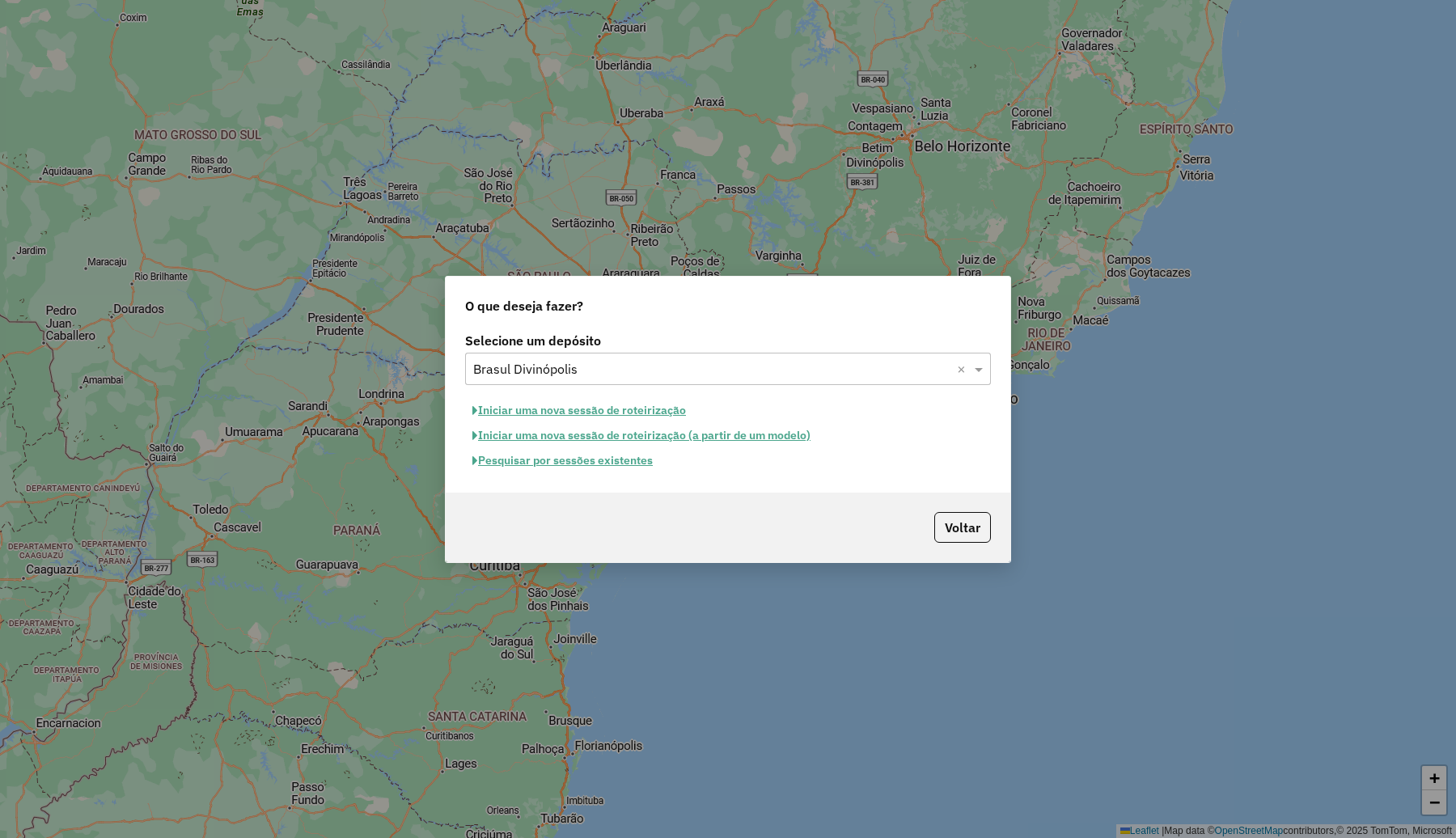
click at [568, 465] on button "Pesquisar por sessões existentes" at bounding box center [562, 461] width 195 height 25
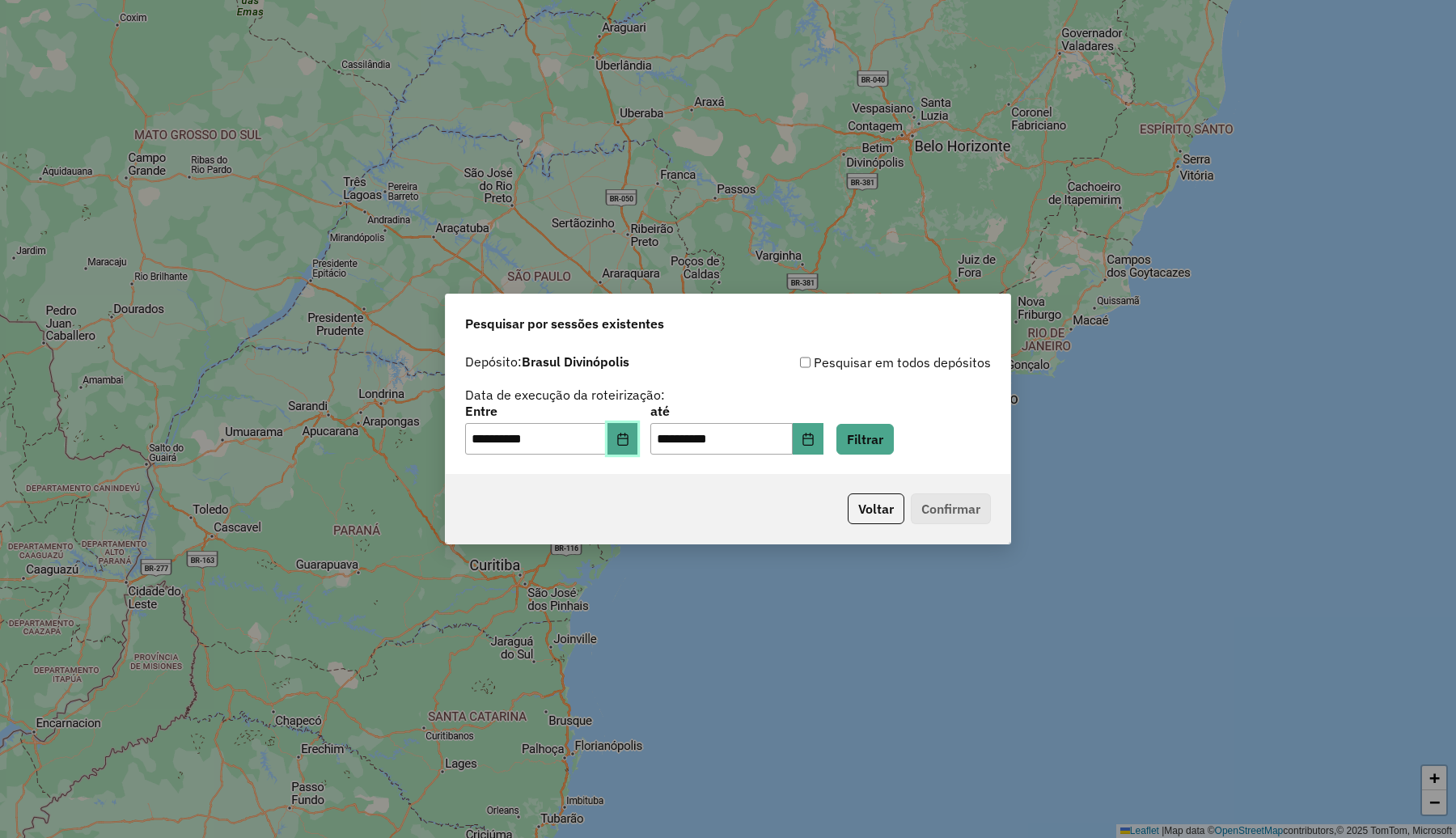
click at [628, 435] on icon "Choose Date" at bounding box center [622, 439] width 10 height 13
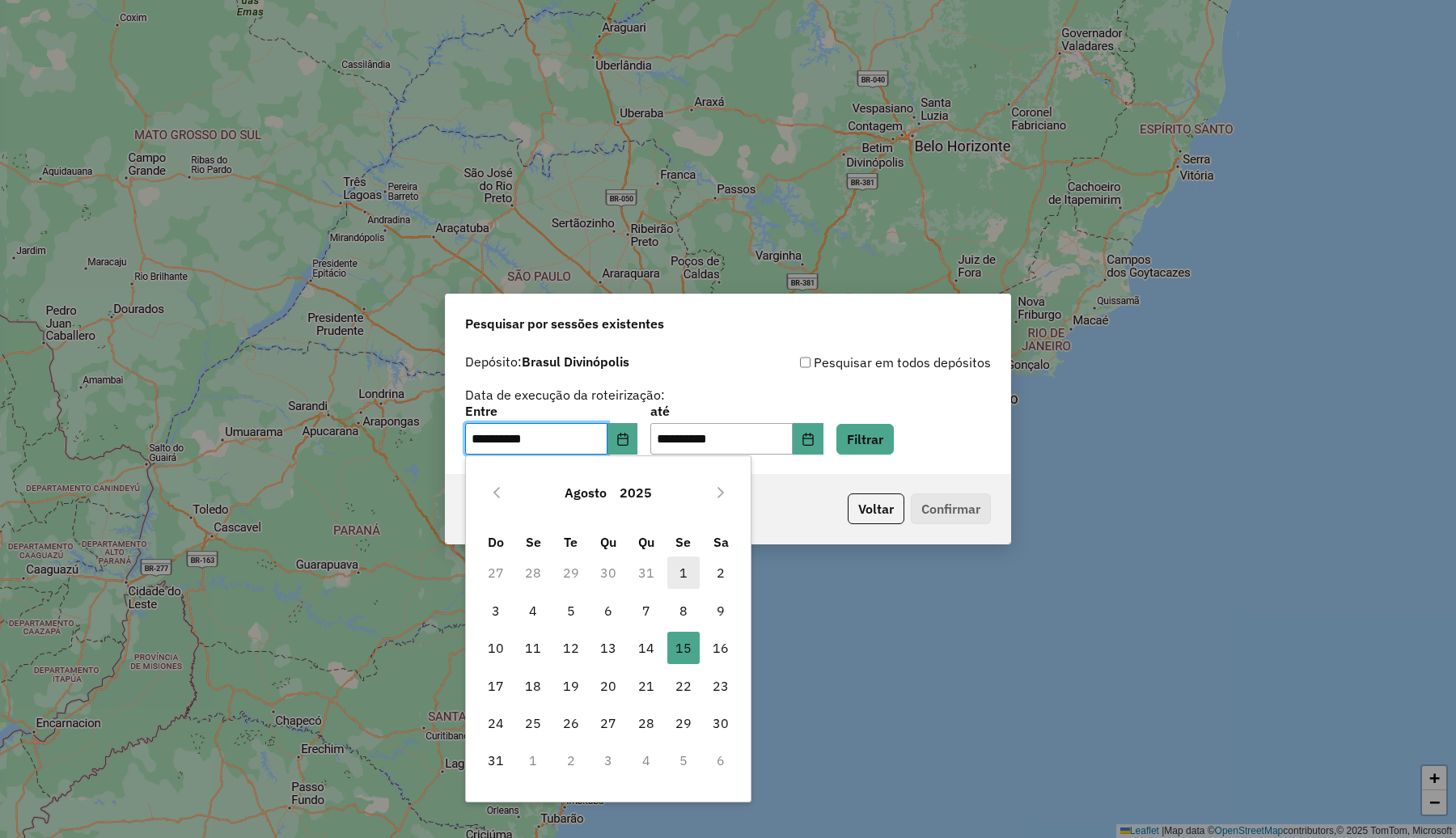
click at [686, 565] on span "1" at bounding box center [683, 573] width 32 height 32
type input "**********"
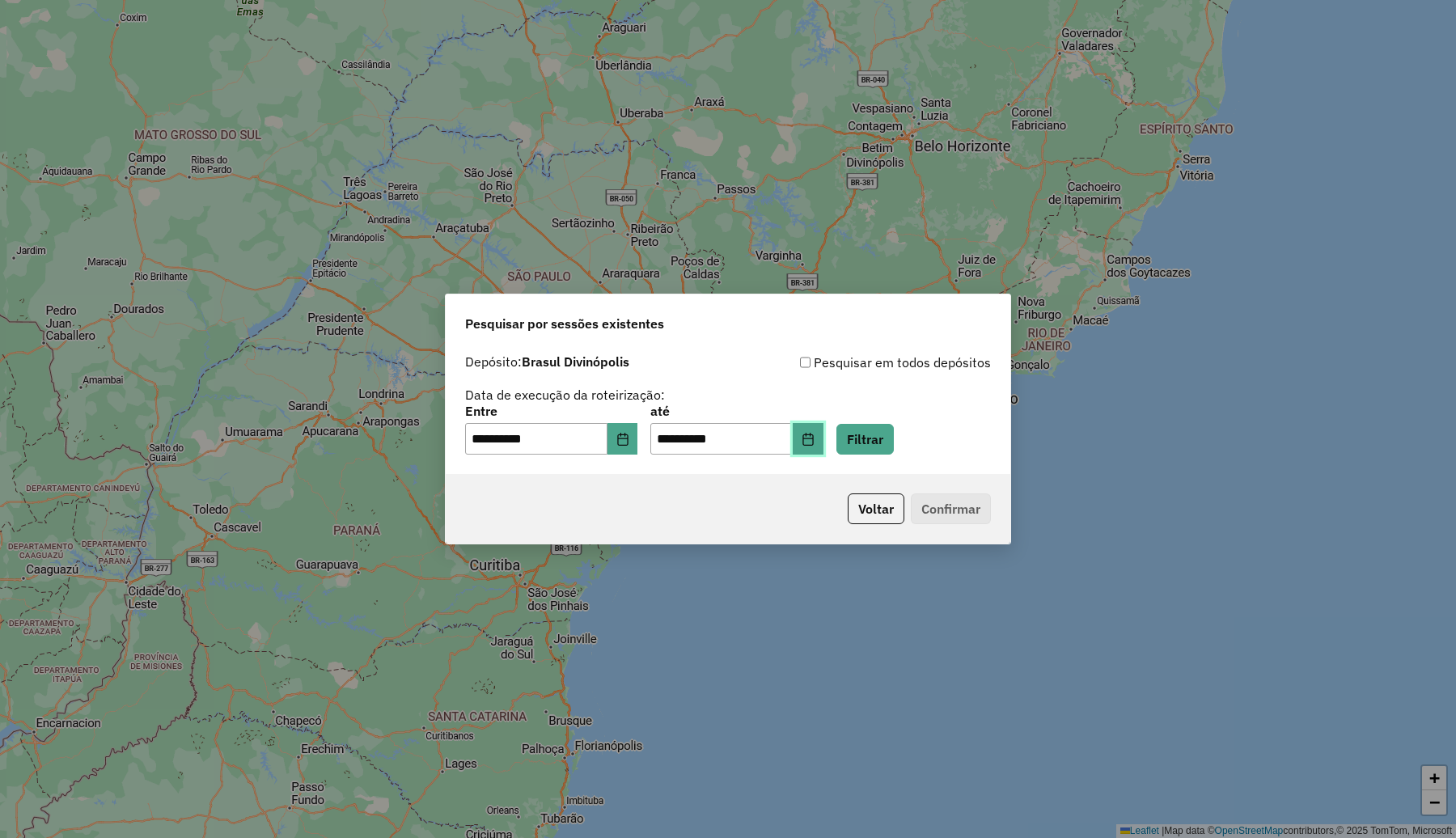
click at [814, 437] on icon "Choose Date" at bounding box center [807, 439] width 13 height 13
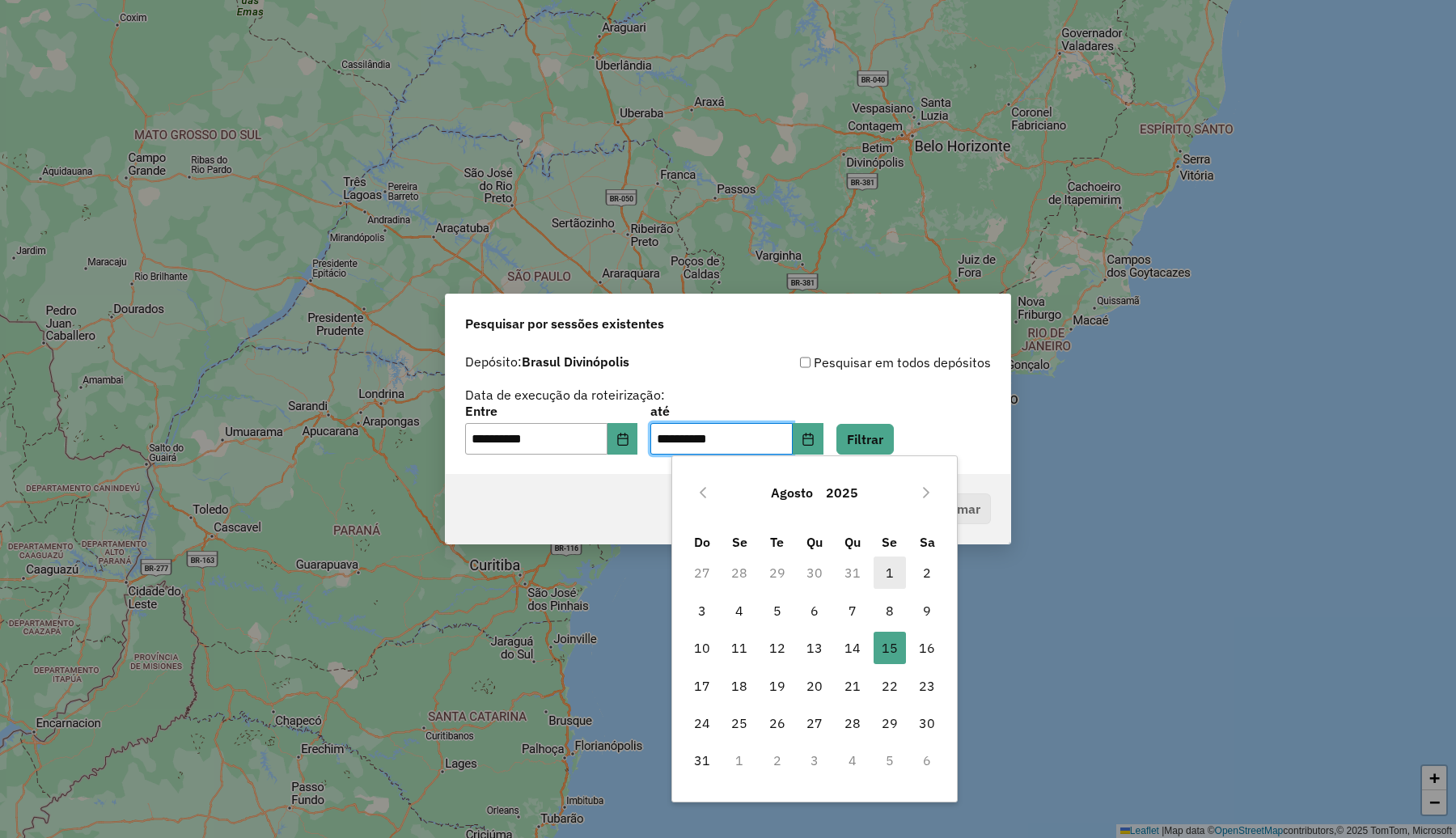
click at [877, 577] on span "1" at bounding box center [889, 573] width 32 height 32
type input "**********"
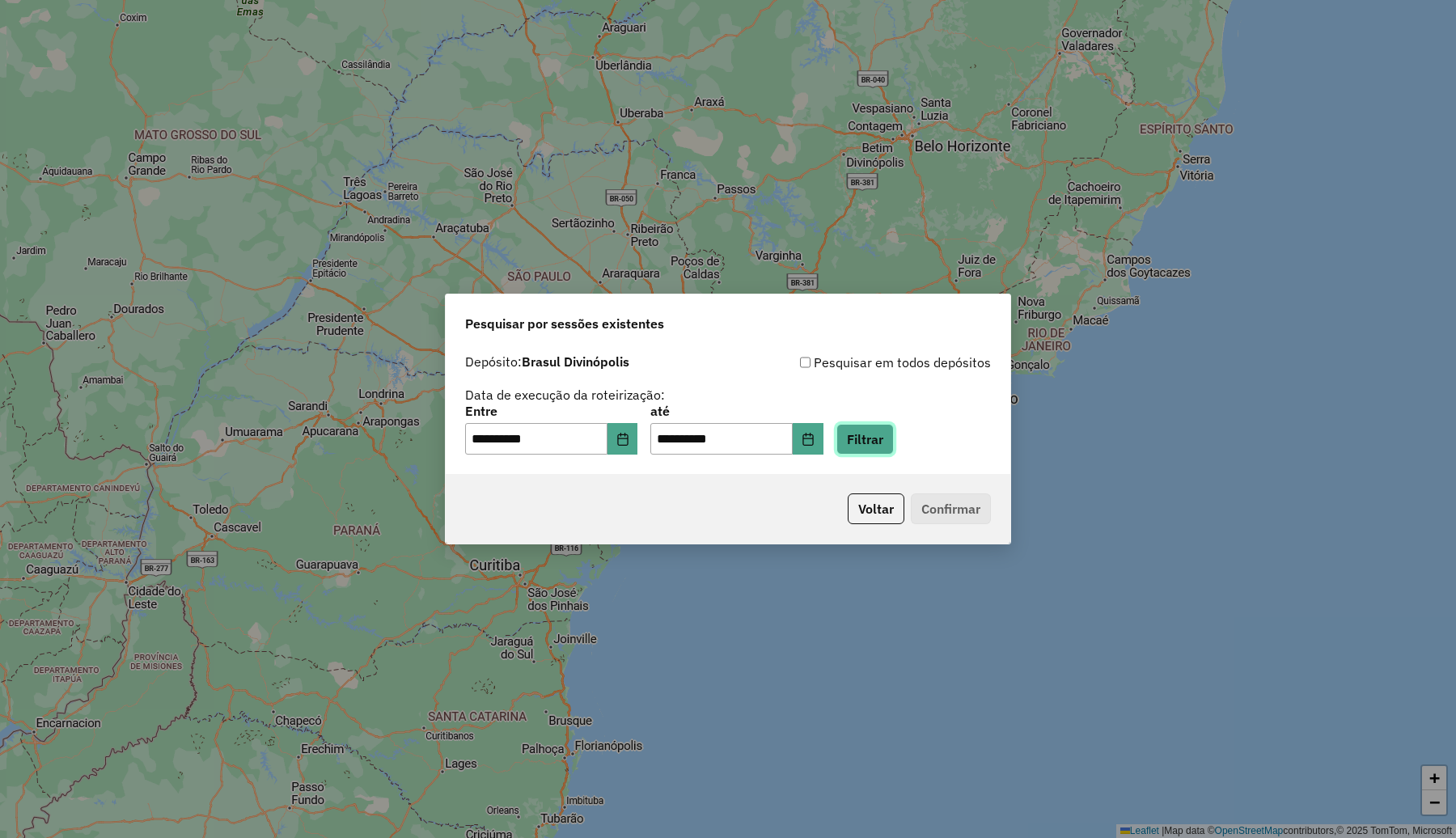
click at [893, 446] on button "Filtrar" at bounding box center [865, 439] width 57 height 30
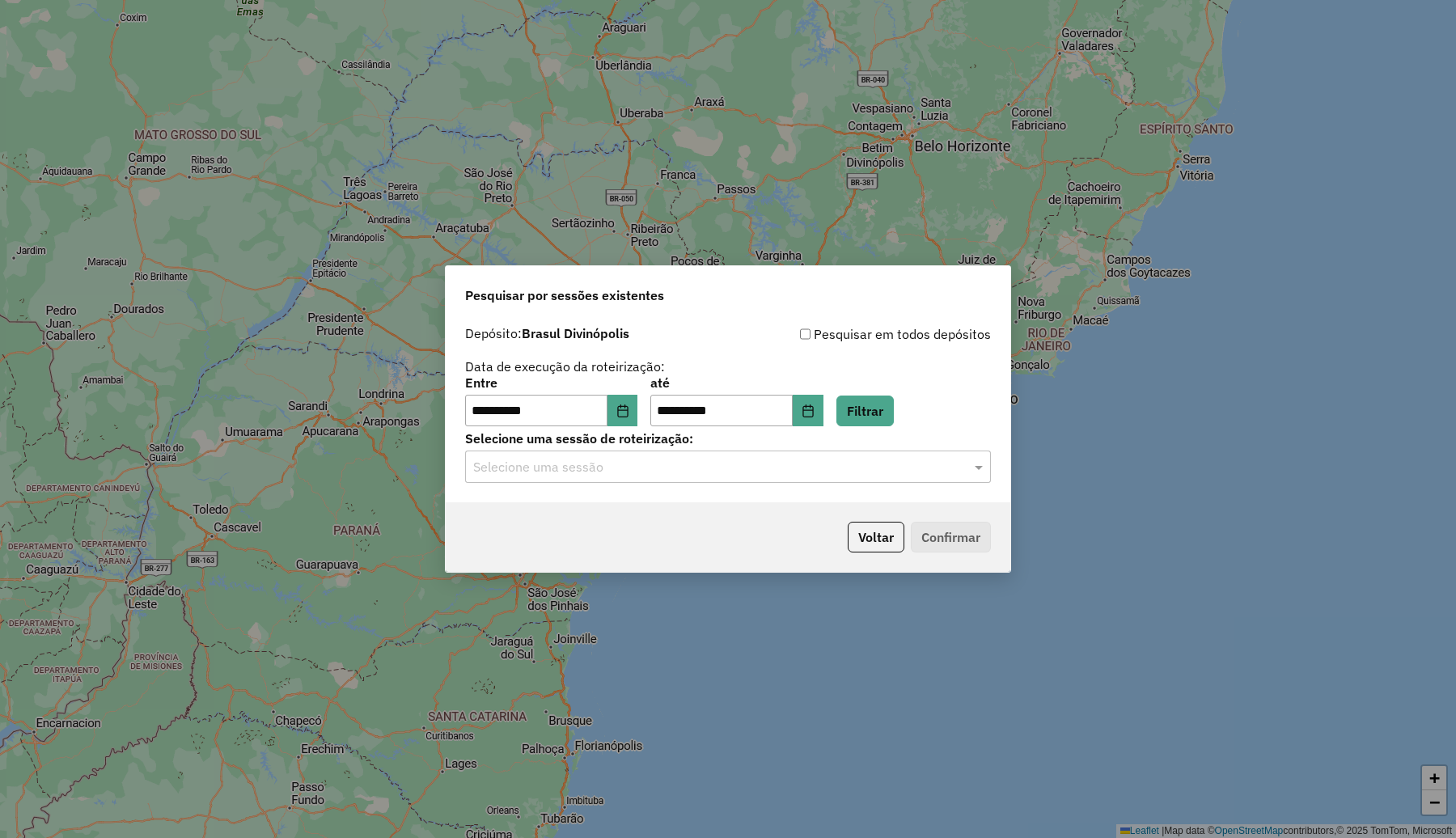
click at [673, 456] on div "Selecione uma sessão" at bounding box center [727, 467] width 526 height 32
click at [592, 515] on span "973147 - 01/08/2025 17:29" at bounding box center [532, 514] width 120 height 14
click at [952, 538] on button "Confirmar" at bounding box center [950, 537] width 80 height 30
click at [638, 402] on button "Choose Date" at bounding box center [623, 411] width 30 height 32
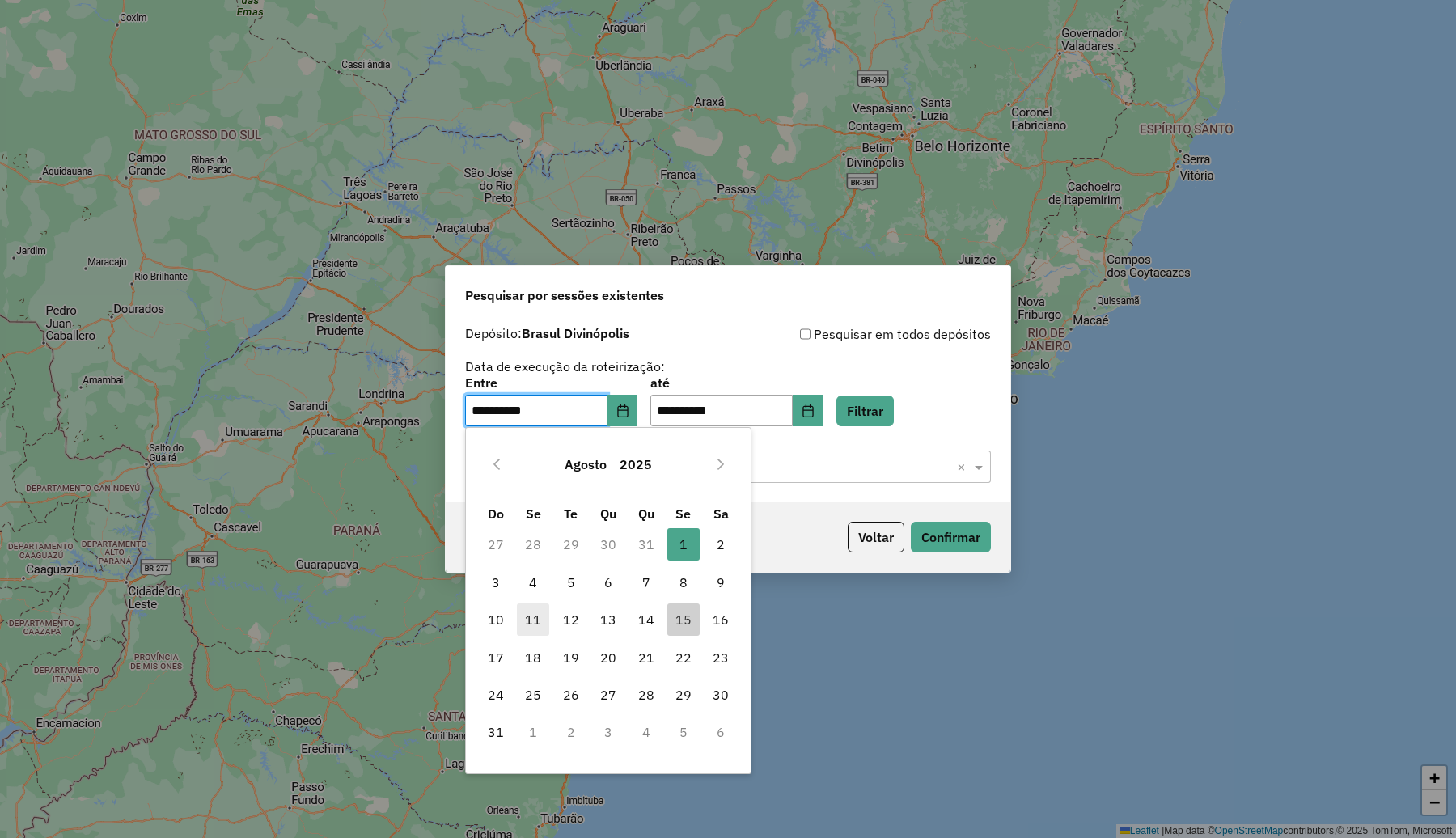
click at [536, 617] on span "11" at bounding box center [533, 619] width 32 height 32
type input "**********"
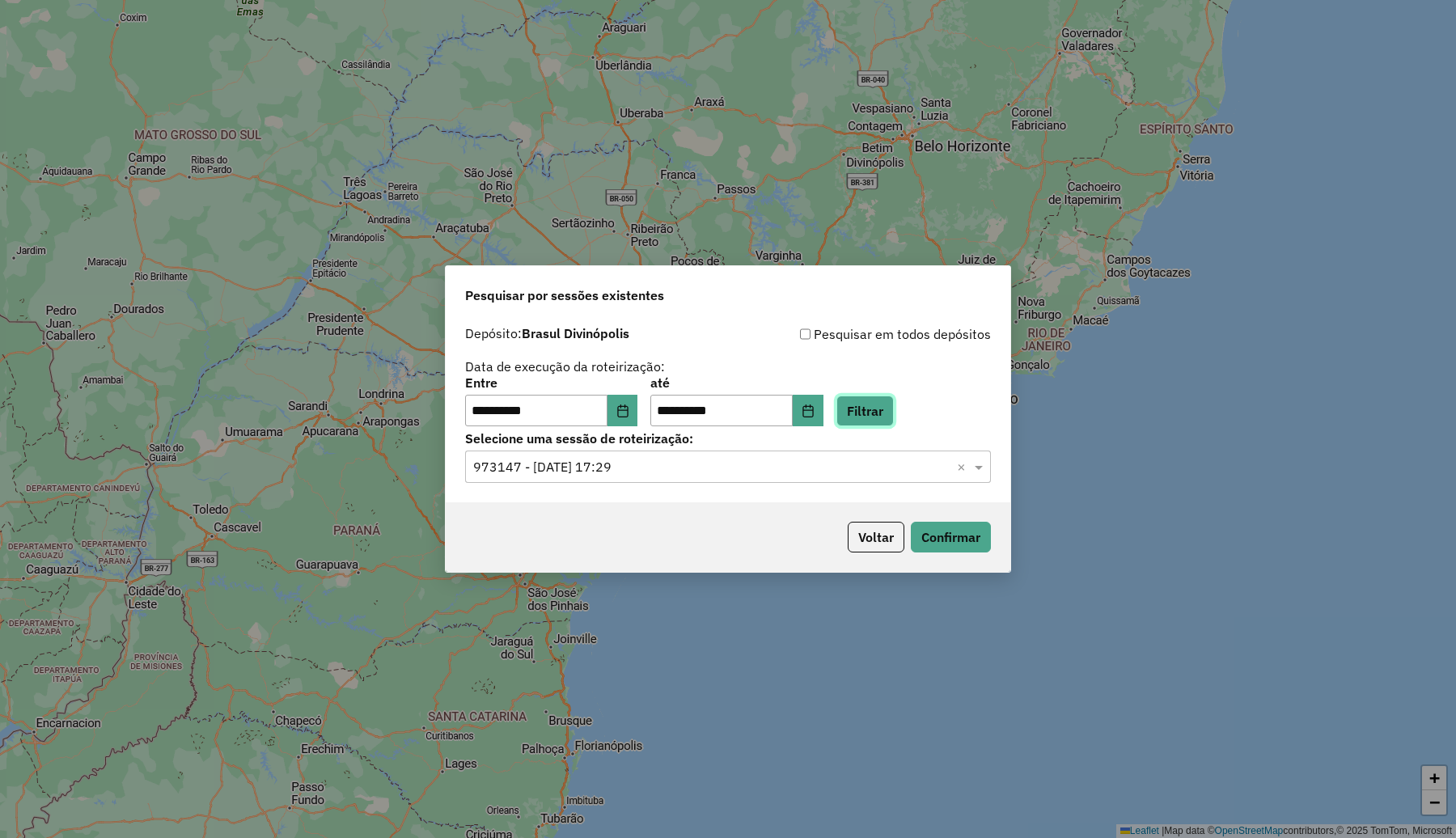
click at [893, 413] on button "Filtrar" at bounding box center [865, 411] width 57 height 30
click at [740, 472] on input "text" at bounding box center [712, 468] width 477 height 19
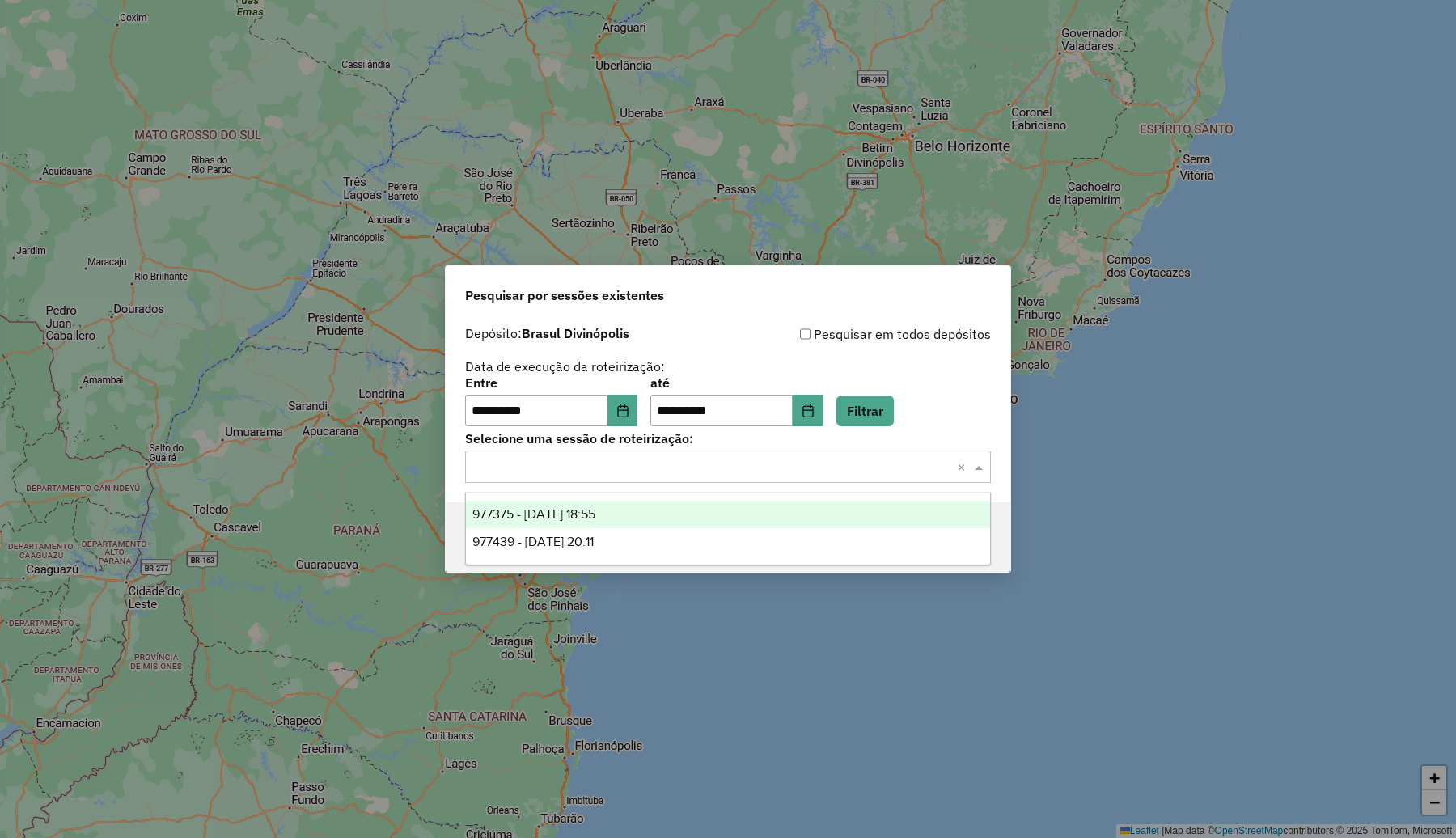
click at [633, 508] on div "977375 - 11/08/2025 18:55" at bounding box center [727, 514] width 524 height 28
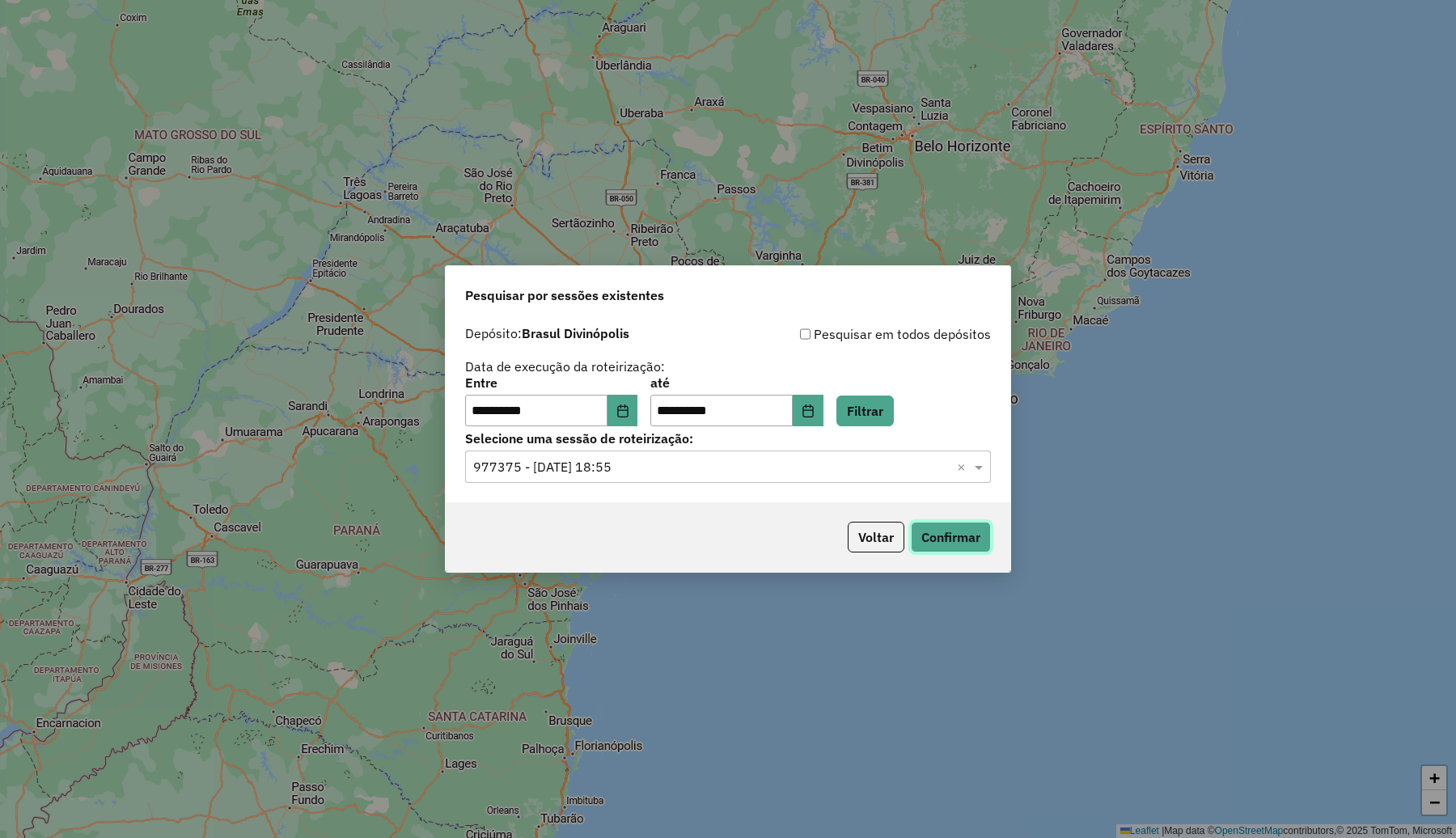
click at [958, 537] on button "Confirmar" at bounding box center [950, 537] width 80 height 30
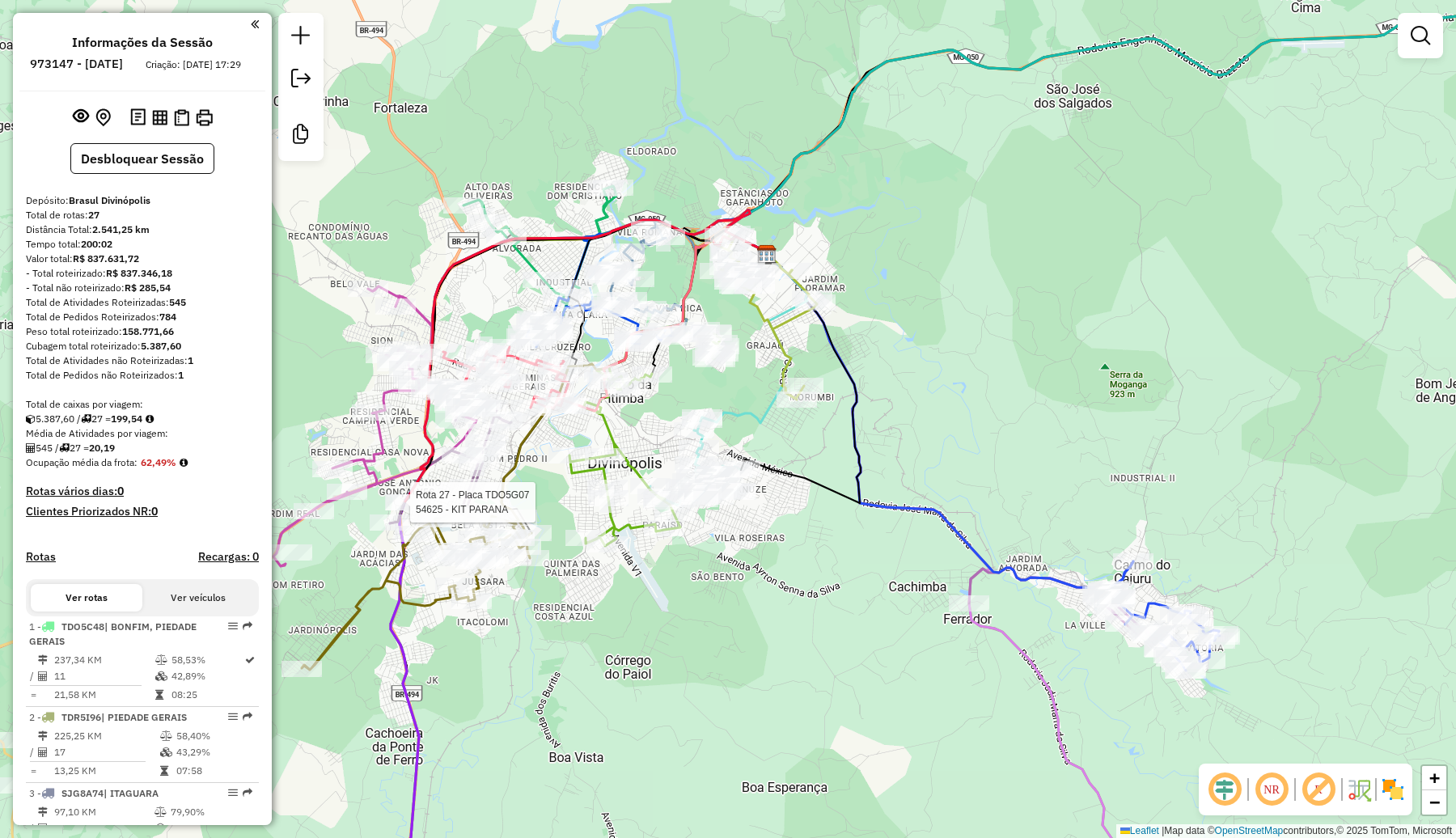
select select "**********"
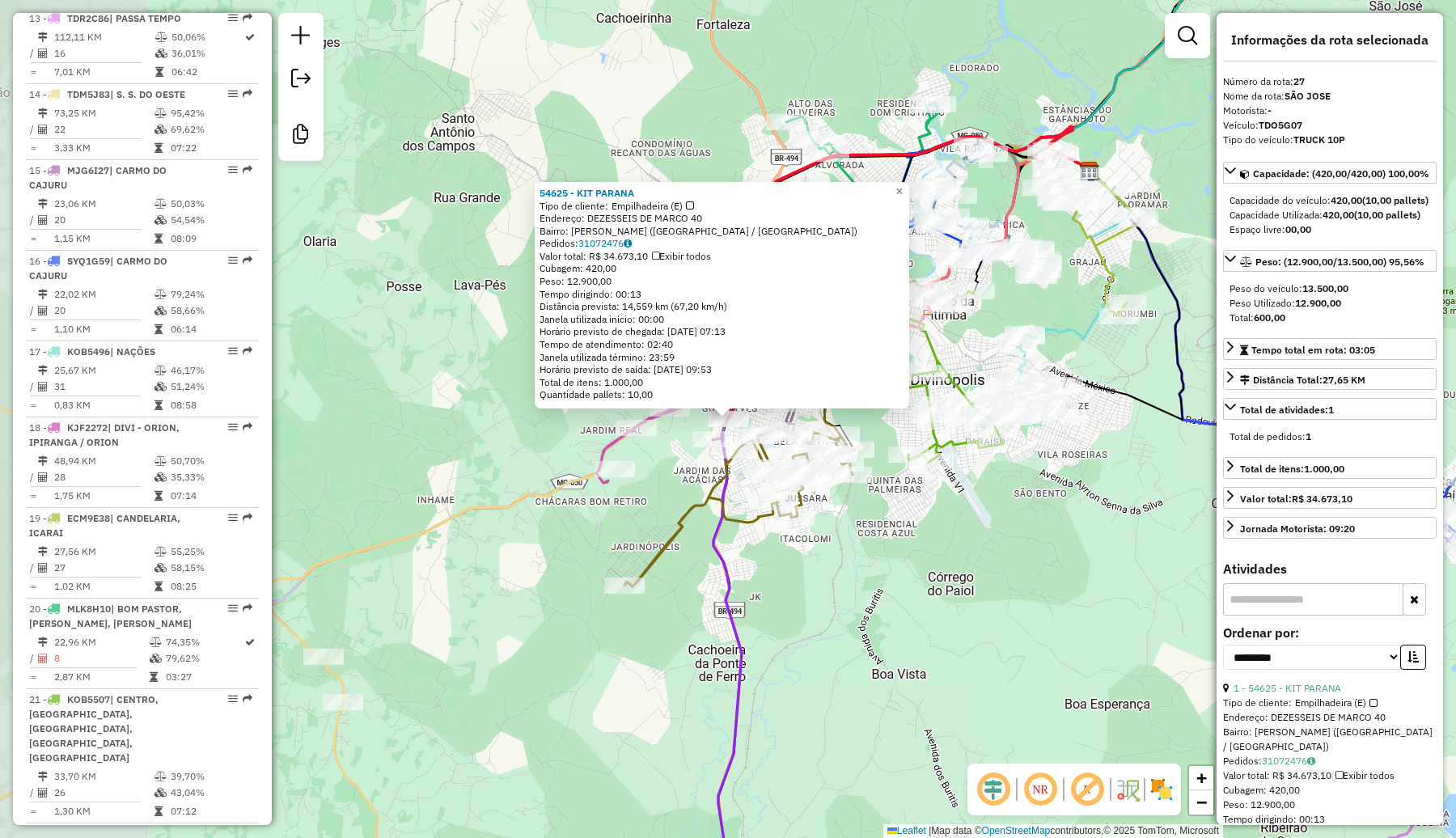
scroll to position [2348, 0]
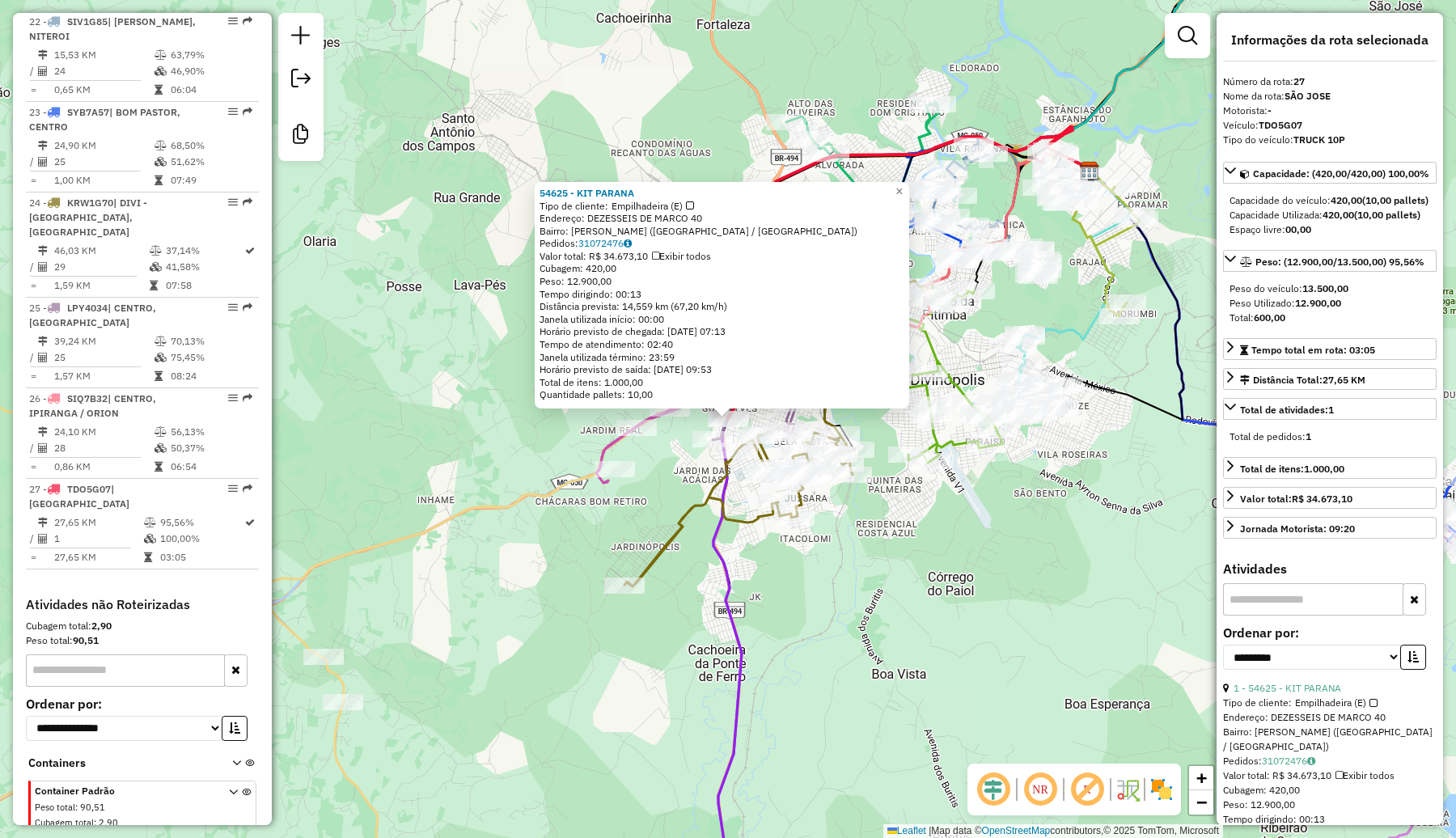
click at [876, 643] on div "54625 - KIT PARANA Tipo de cliente: Empilhadeira (E) Endereço: DEZESSEIS DE MAR…" at bounding box center [728, 419] width 1456 height 838
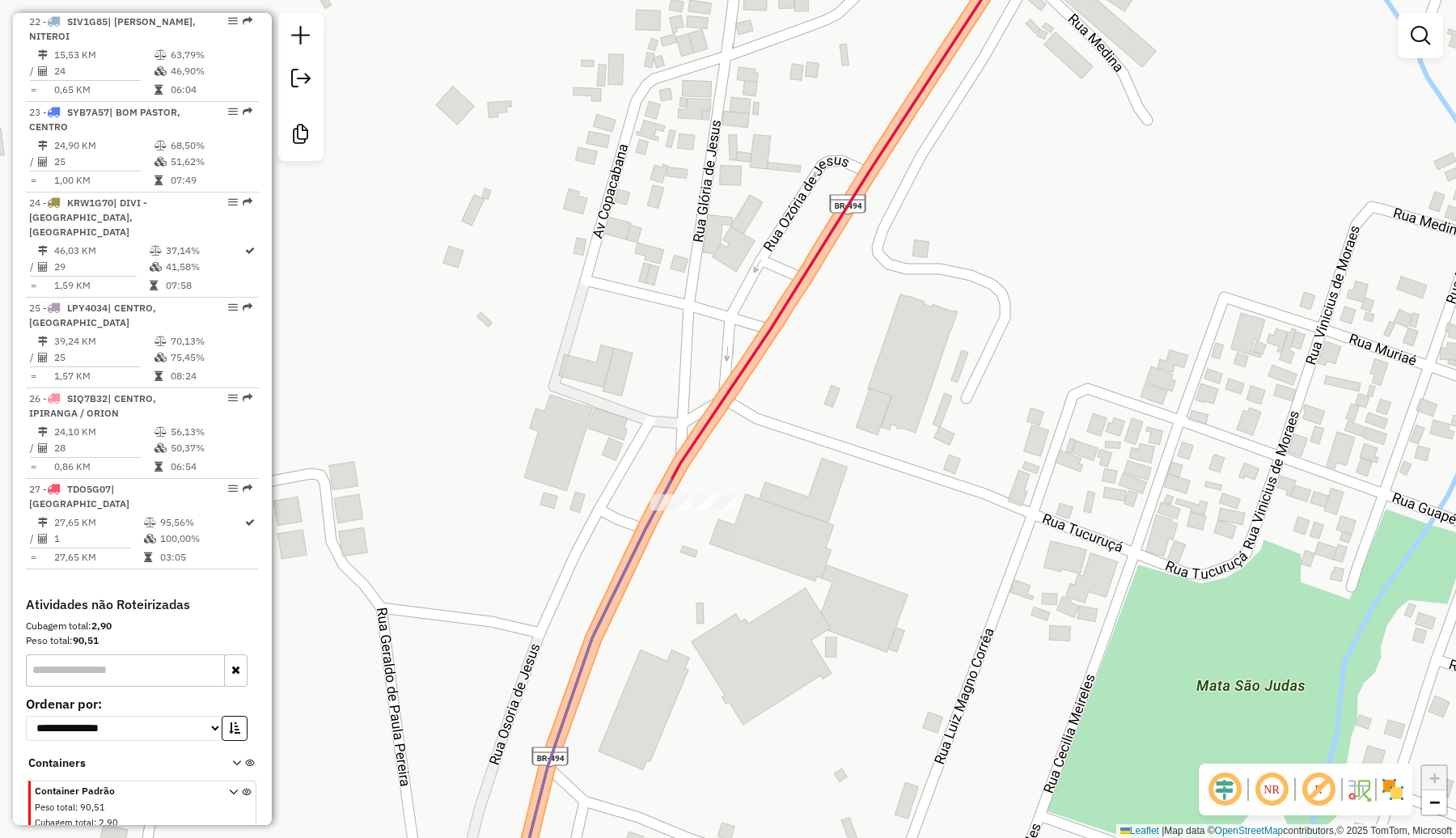
drag, startPoint x: 886, startPoint y: 483, endPoint x: 892, endPoint y: 494, distance: 12.5
click at [892, 494] on div "Janela de atendimento Grade de atendimento Capacidade Transportadoras Veículos …" at bounding box center [728, 419] width 1456 height 838
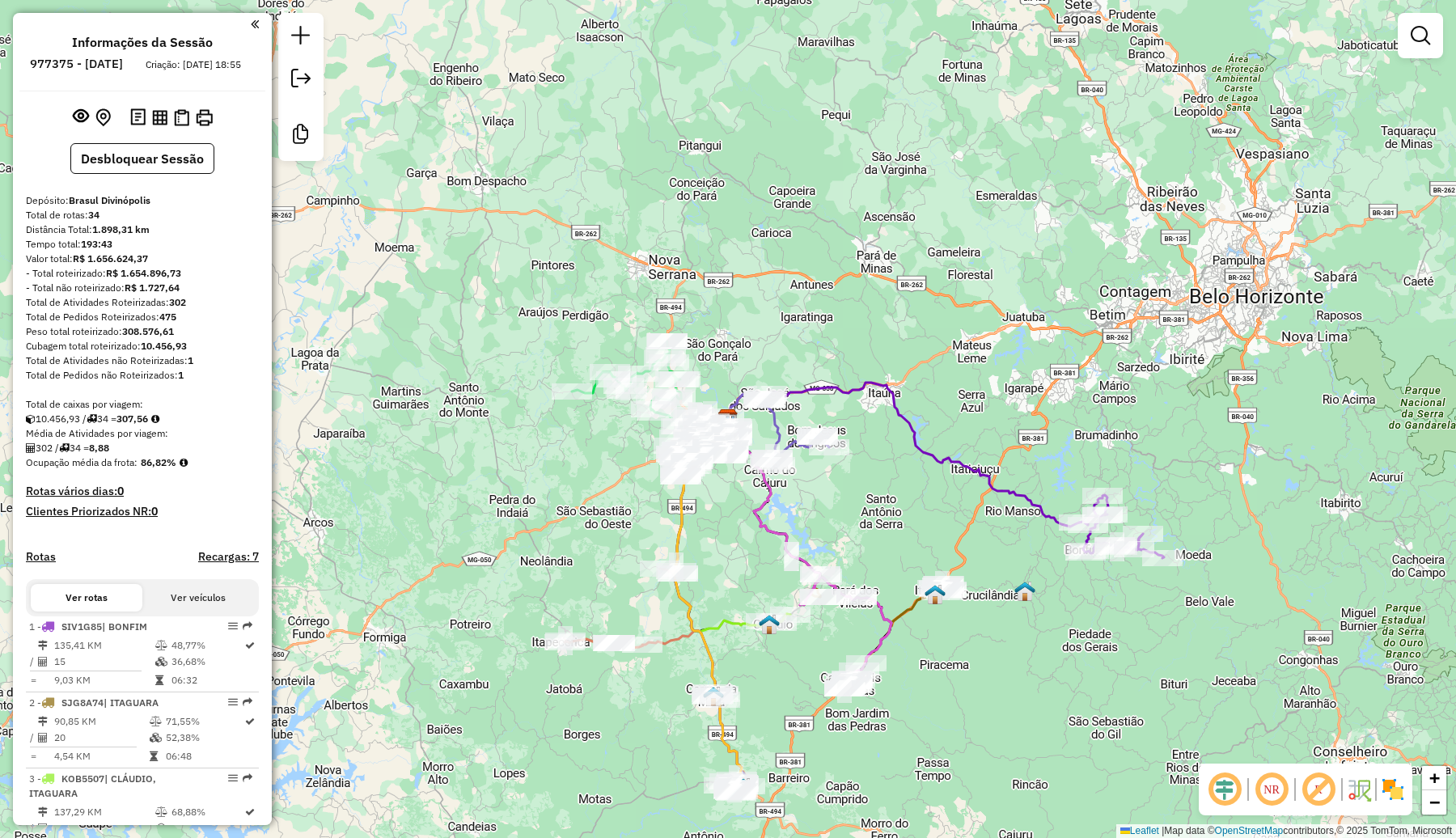
click at [1396, 787] on img at bounding box center [1393, 789] width 26 height 26
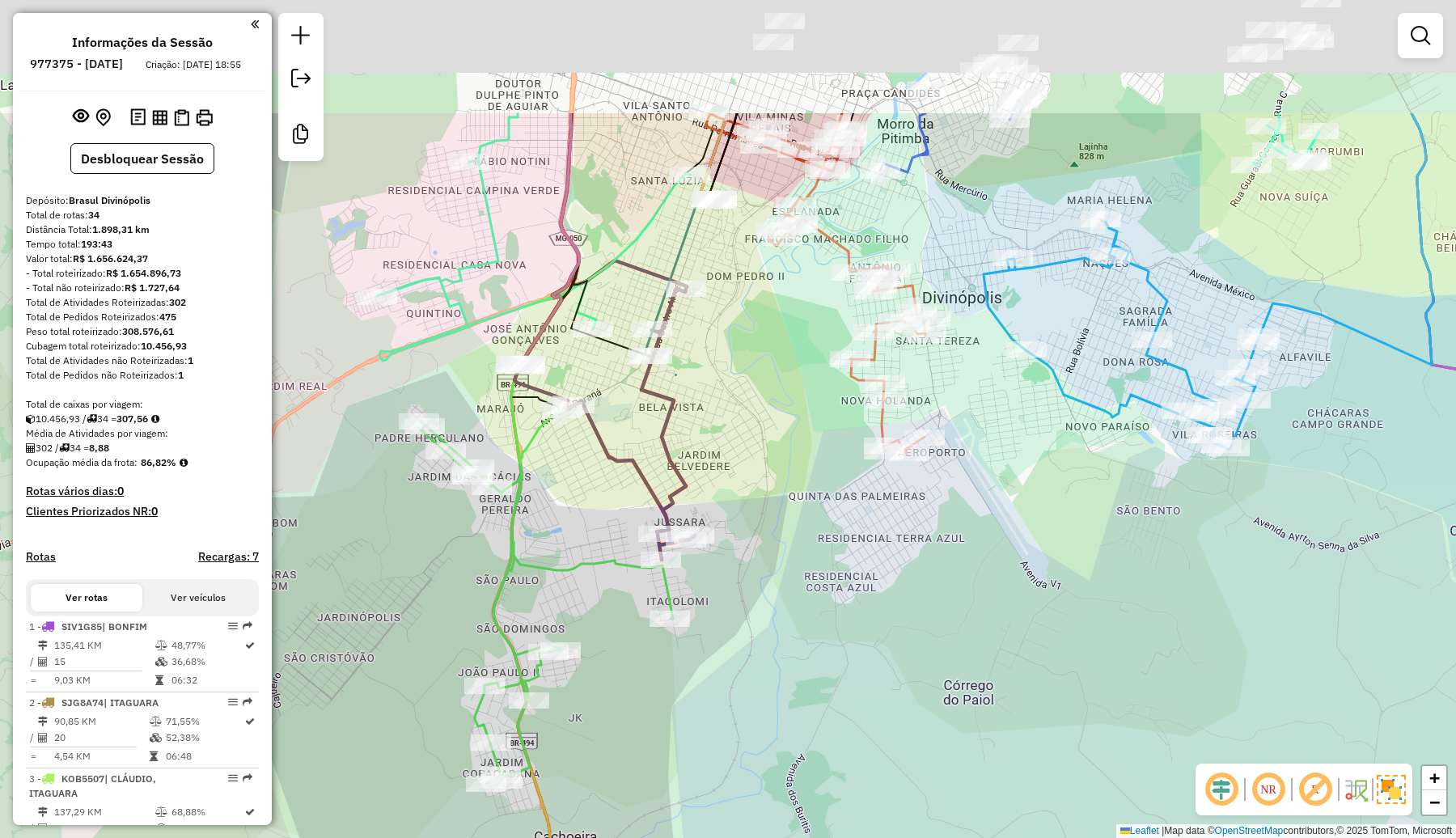
drag, startPoint x: 676, startPoint y: 260, endPoint x: 794, endPoint y: 485, distance: 254.1
click at [794, 485] on div "Janela de atendimento Grade de atendimento Capacidade Transportadoras Veículos …" at bounding box center [728, 419] width 1456 height 838
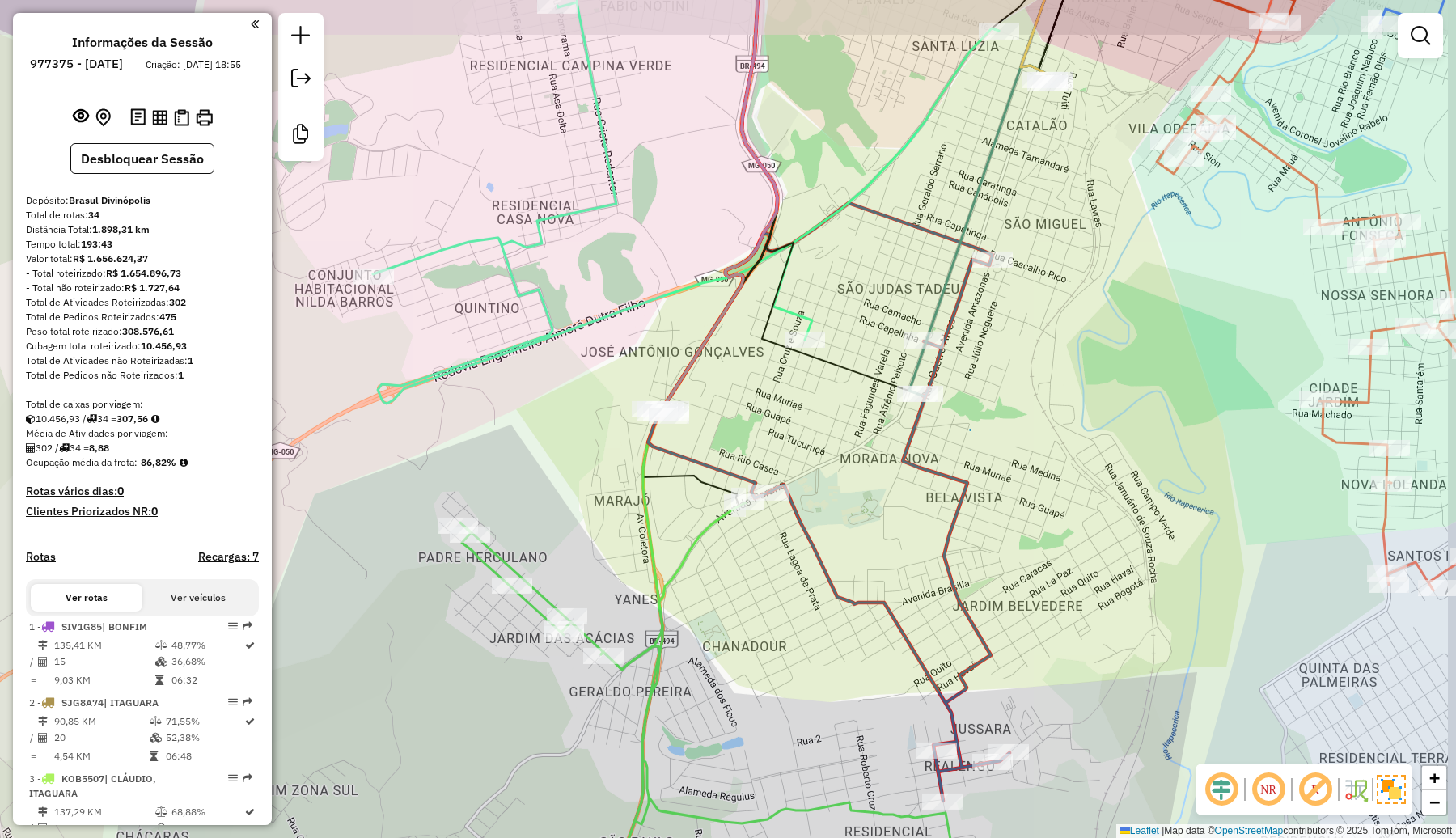
drag, startPoint x: 915, startPoint y: 451, endPoint x: 867, endPoint y: 494, distance: 64.4
click at [867, 494] on div "Janela de atendimento Grade de atendimento Capacidade Transportadoras Veículos …" at bounding box center [728, 419] width 1456 height 838
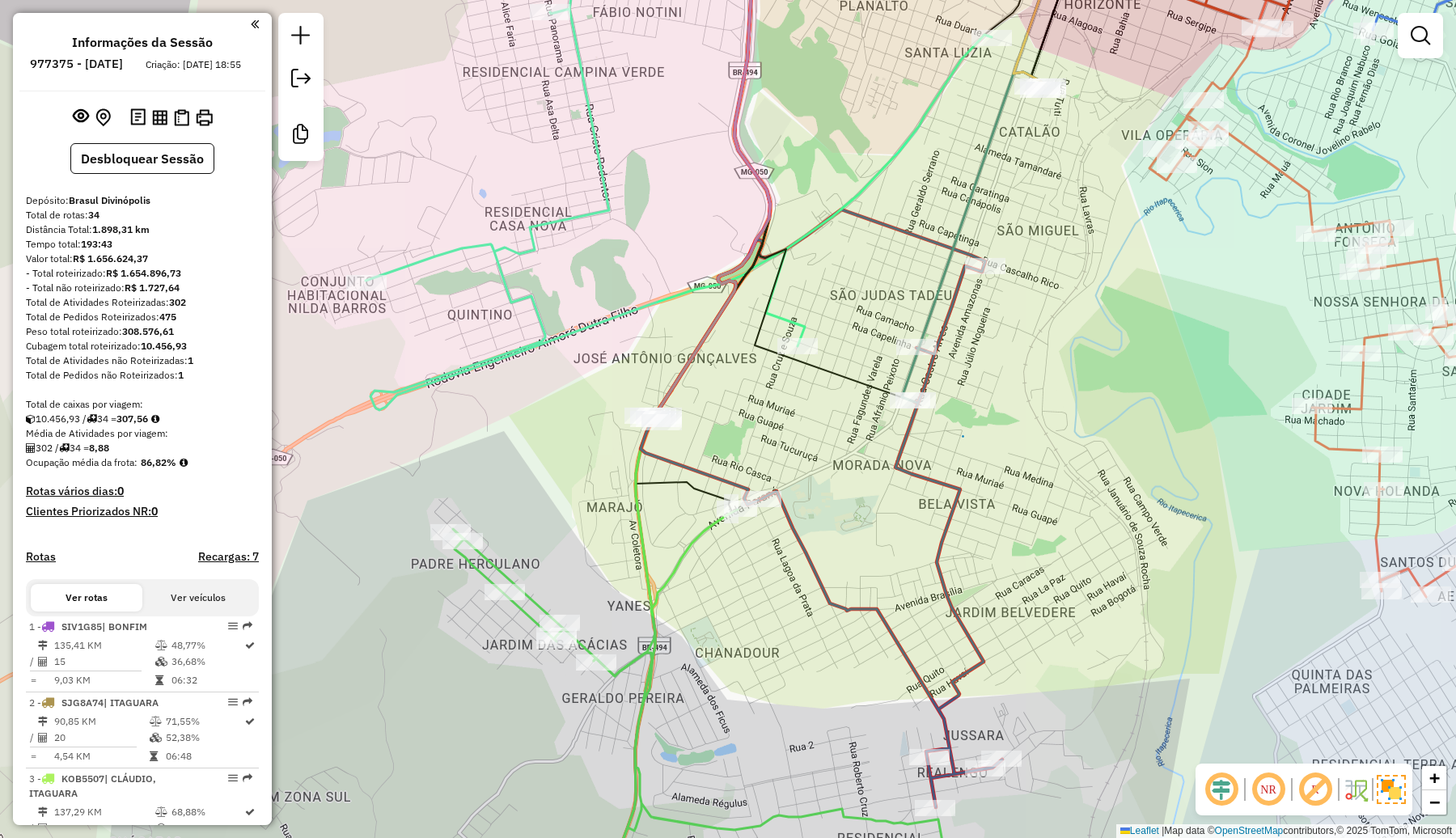
drag, startPoint x: 1048, startPoint y: 359, endPoint x: 990, endPoint y: 426, distance: 88.6
click at [990, 426] on div "Janela de atendimento Grade de atendimento Capacidade Transportadoras Veículos …" at bounding box center [728, 419] width 1456 height 838
